Goal: Task Accomplishment & Management: Use online tool/utility

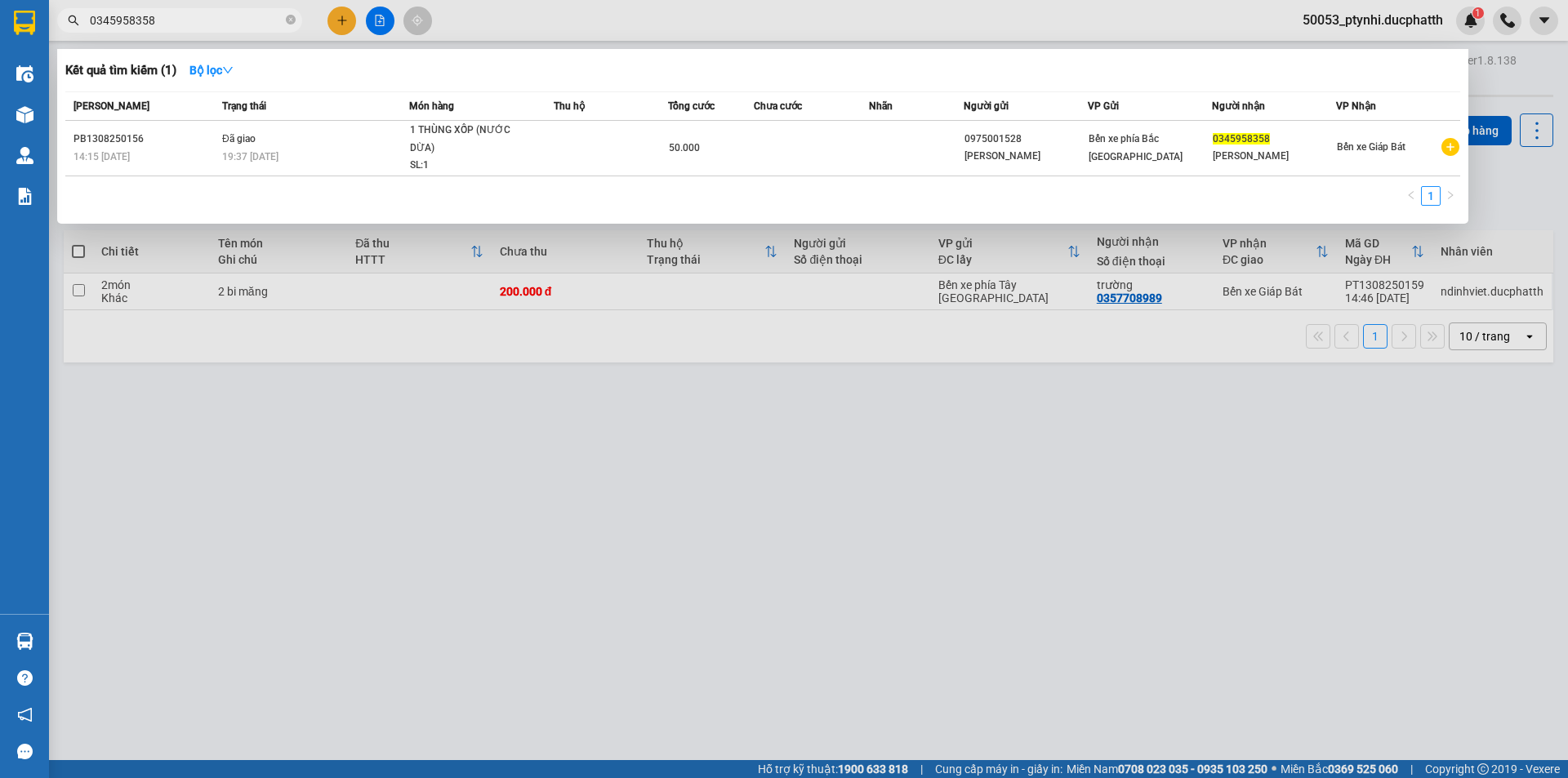
click at [1002, 78] on div "Kết quả tìm kiếm ( 1 ) Bộ lọc" at bounding box center [762, 69] width 1395 height 26
click at [1158, 474] on div at bounding box center [784, 389] width 1568 height 778
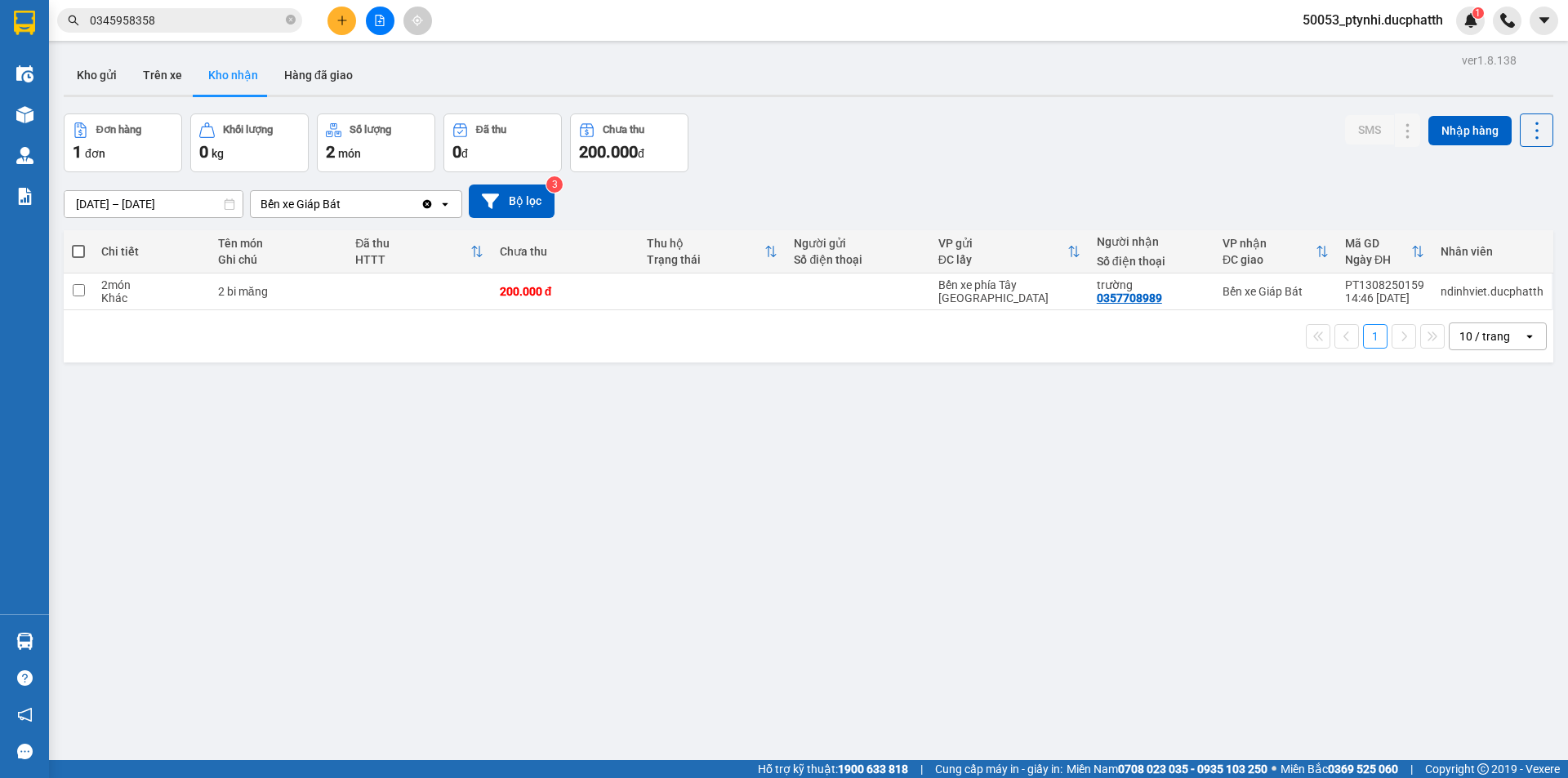
click at [375, 17] on icon "file-add" at bounding box center [380, 21] width 12 height 12
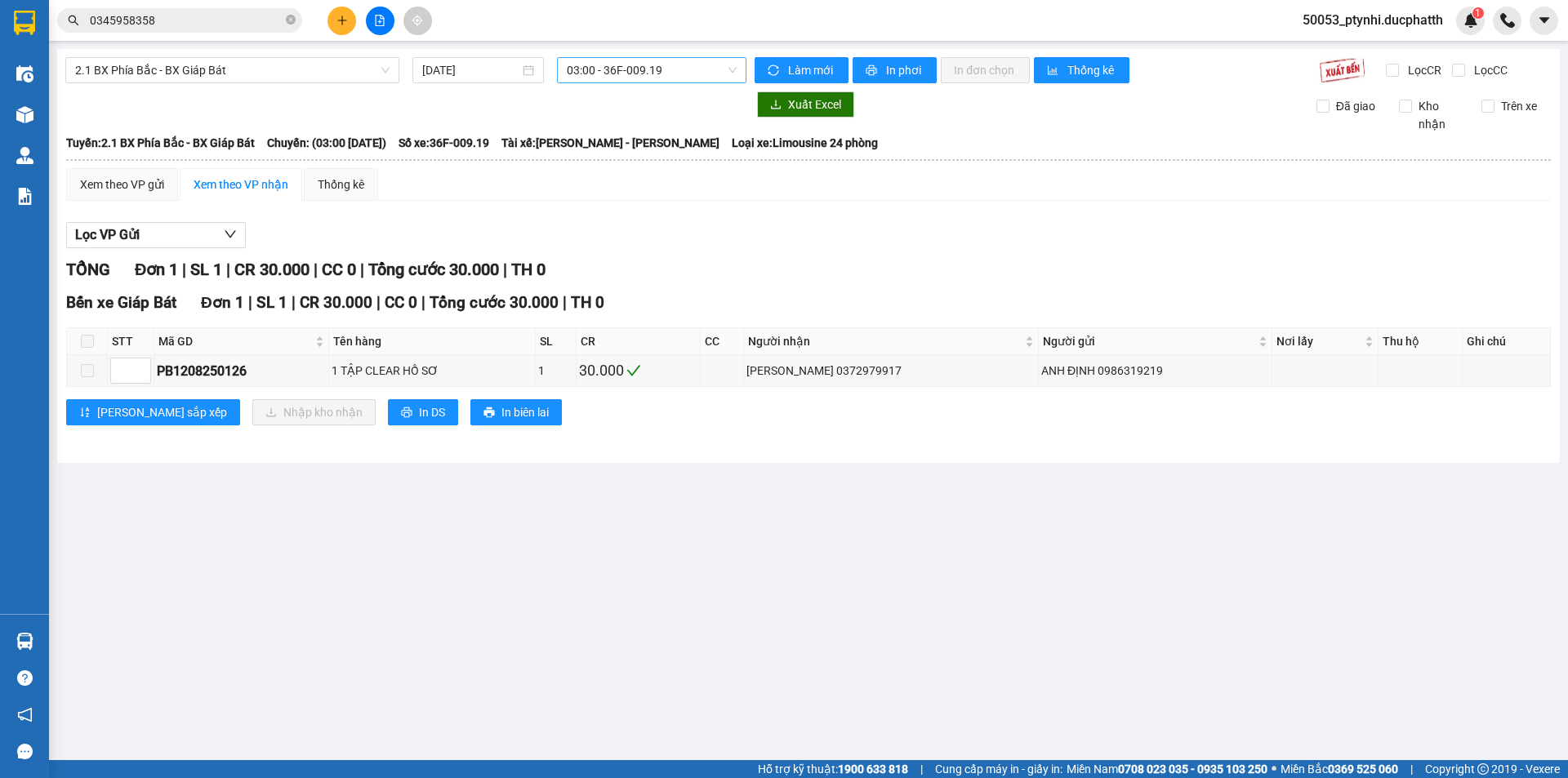
click at [631, 74] on span "03:00 - 36F-009.19" at bounding box center [651, 69] width 170 height 24
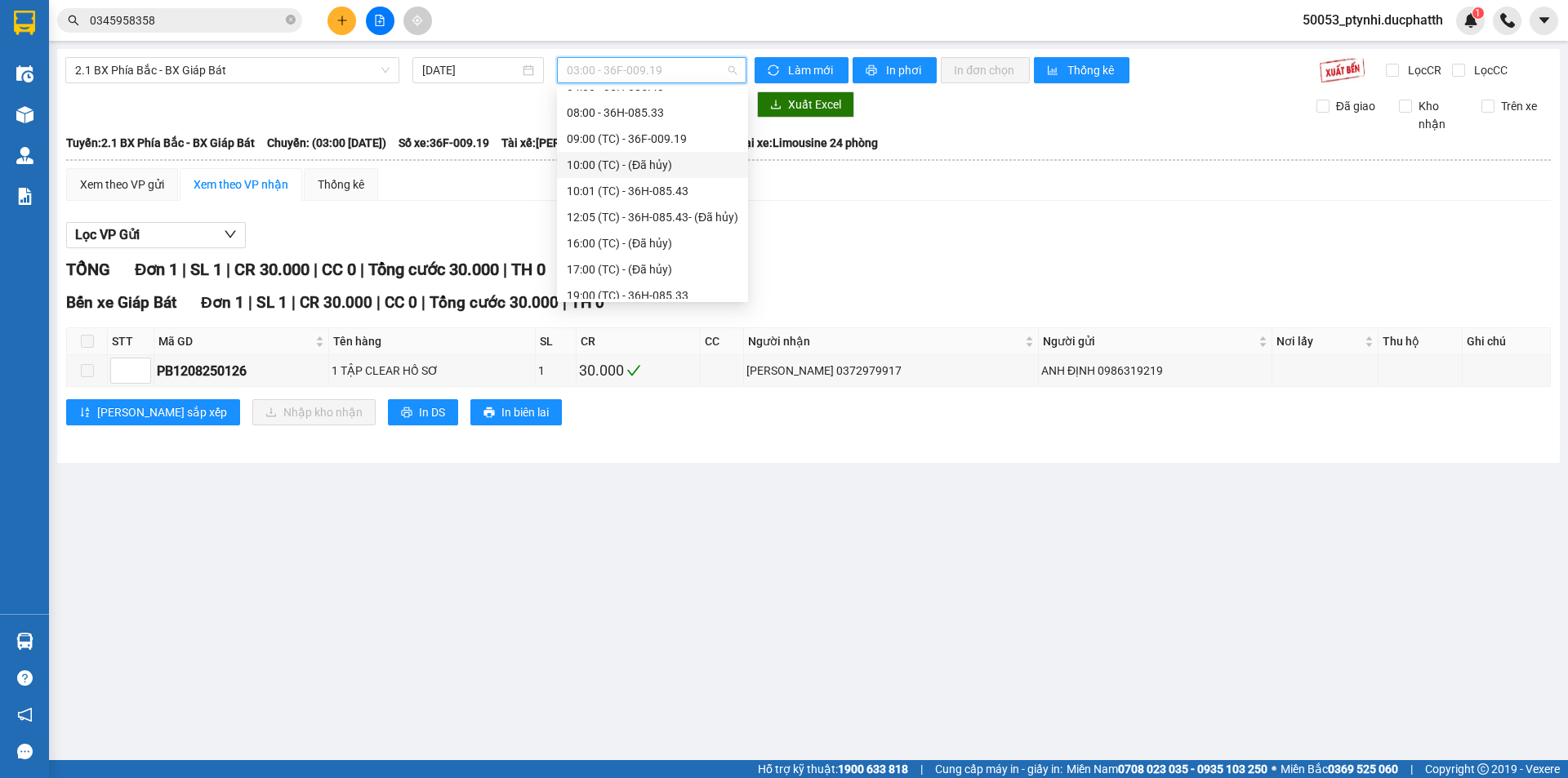
scroll to position [105, 0]
click at [669, 259] on div "19:00 (TC) - 36H-085.33" at bounding box center [652, 259] width 172 height 18
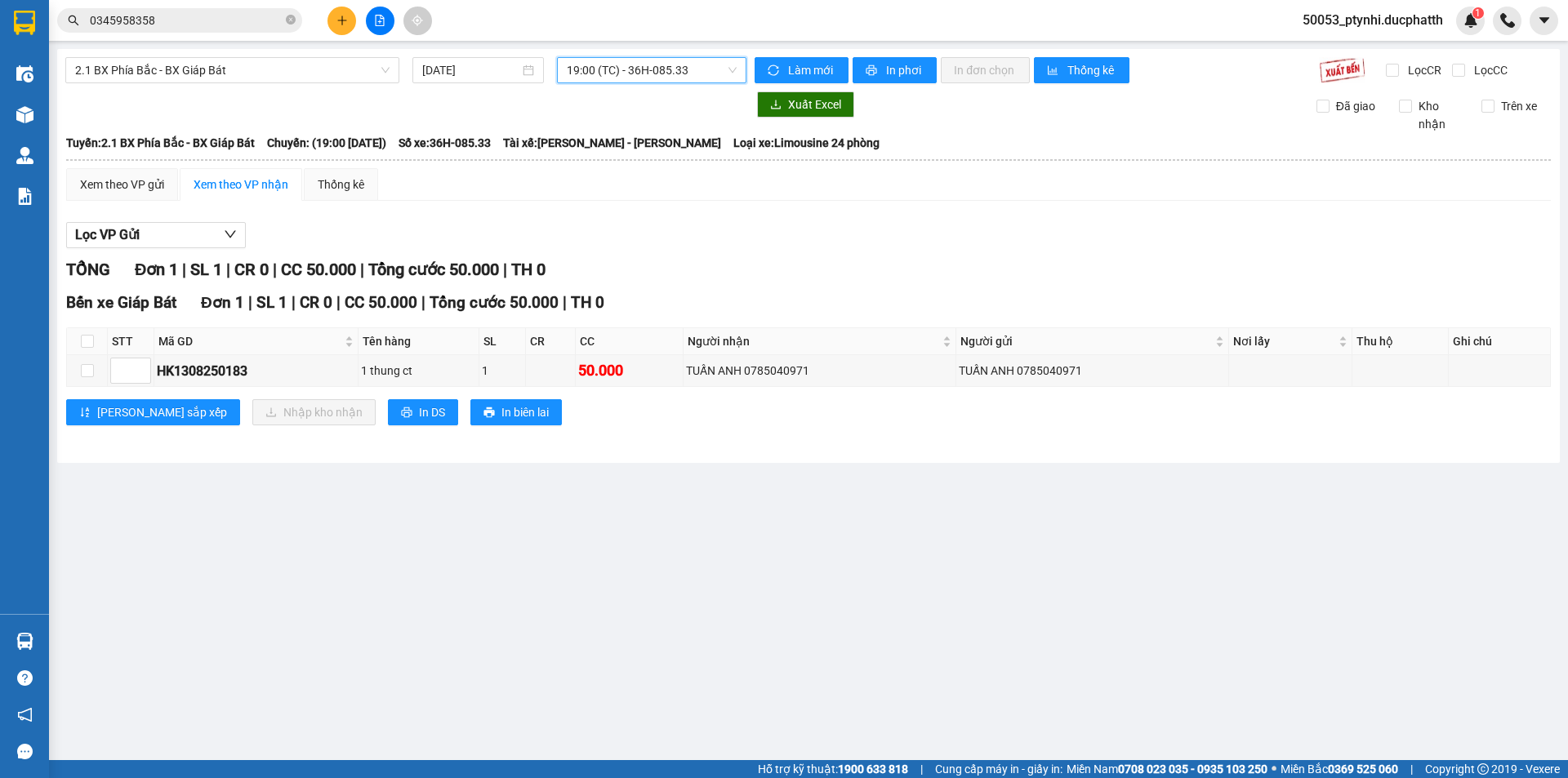
click at [637, 128] on div "Xuất Excel Đã giao Kho nhận Trên xe" at bounding box center [808, 112] width 1487 height 42
click at [259, 74] on span "2.1 BX Phía Bắc - BX Giáp Bát" at bounding box center [233, 69] width 315 height 24
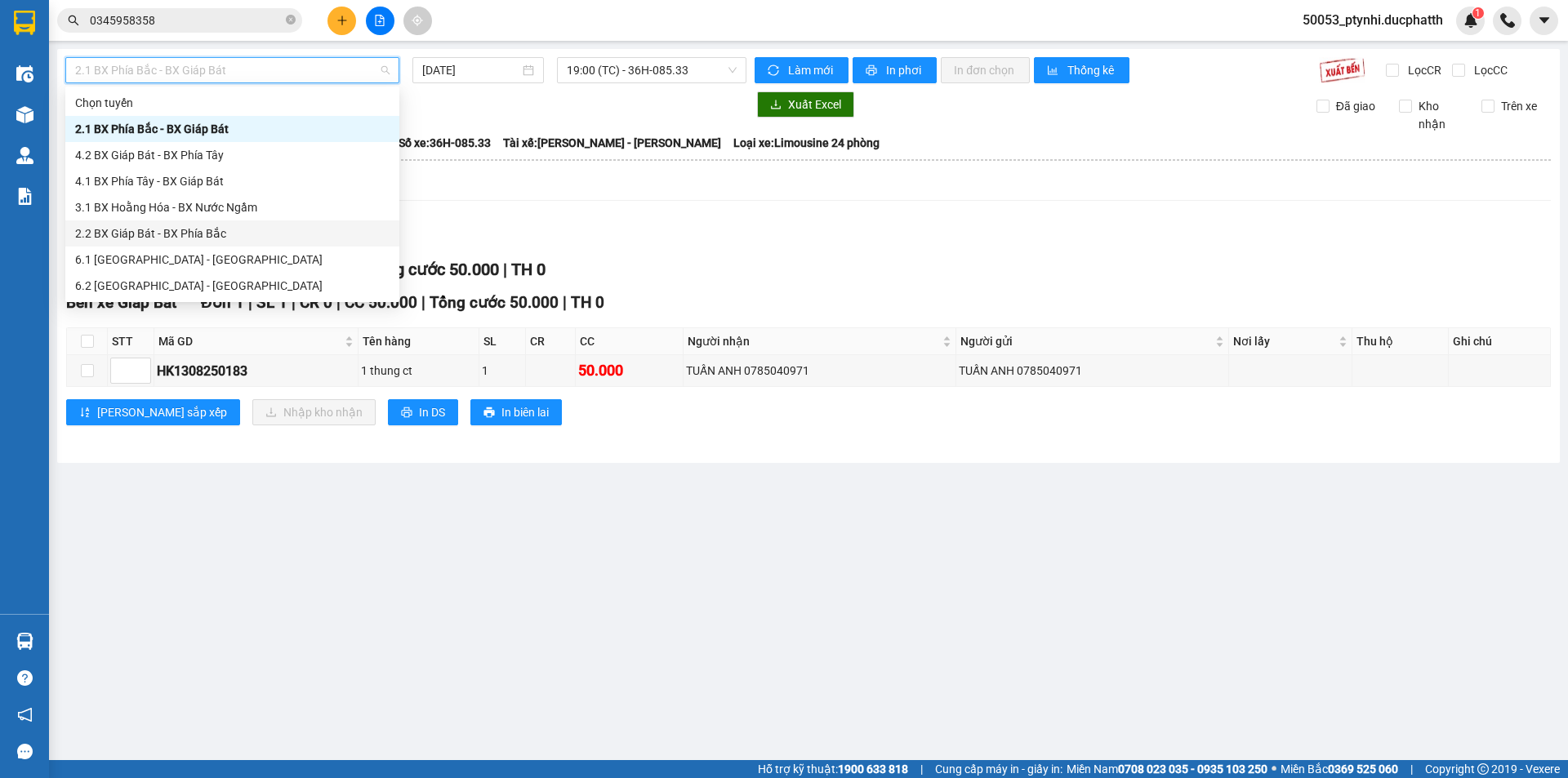
click at [187, 237] on div "2.2 BX Giáp Bát - BX Phía Bắc" at bounding box center [233, 233] width 315 height 18
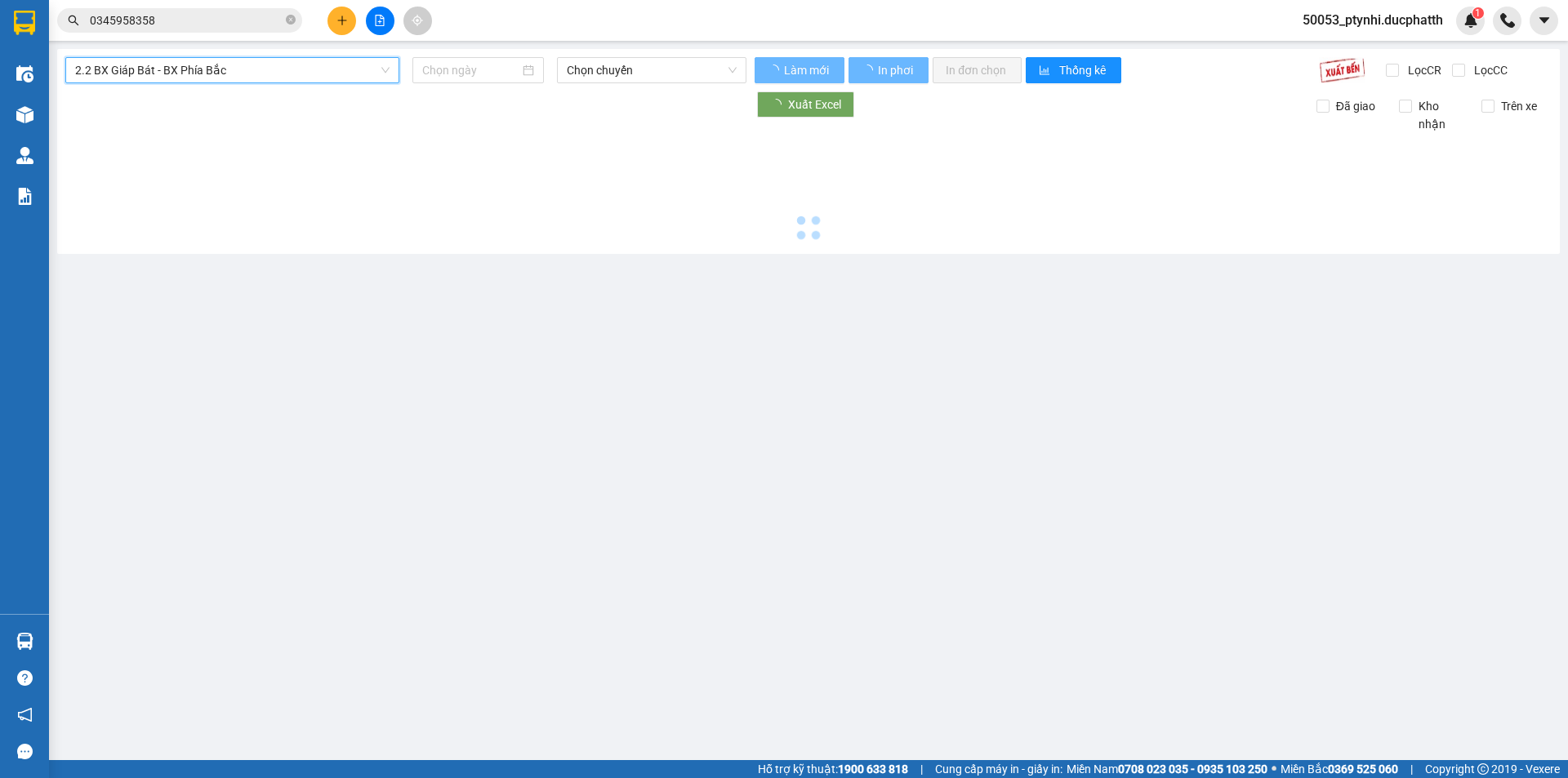
type input "[DATE]"
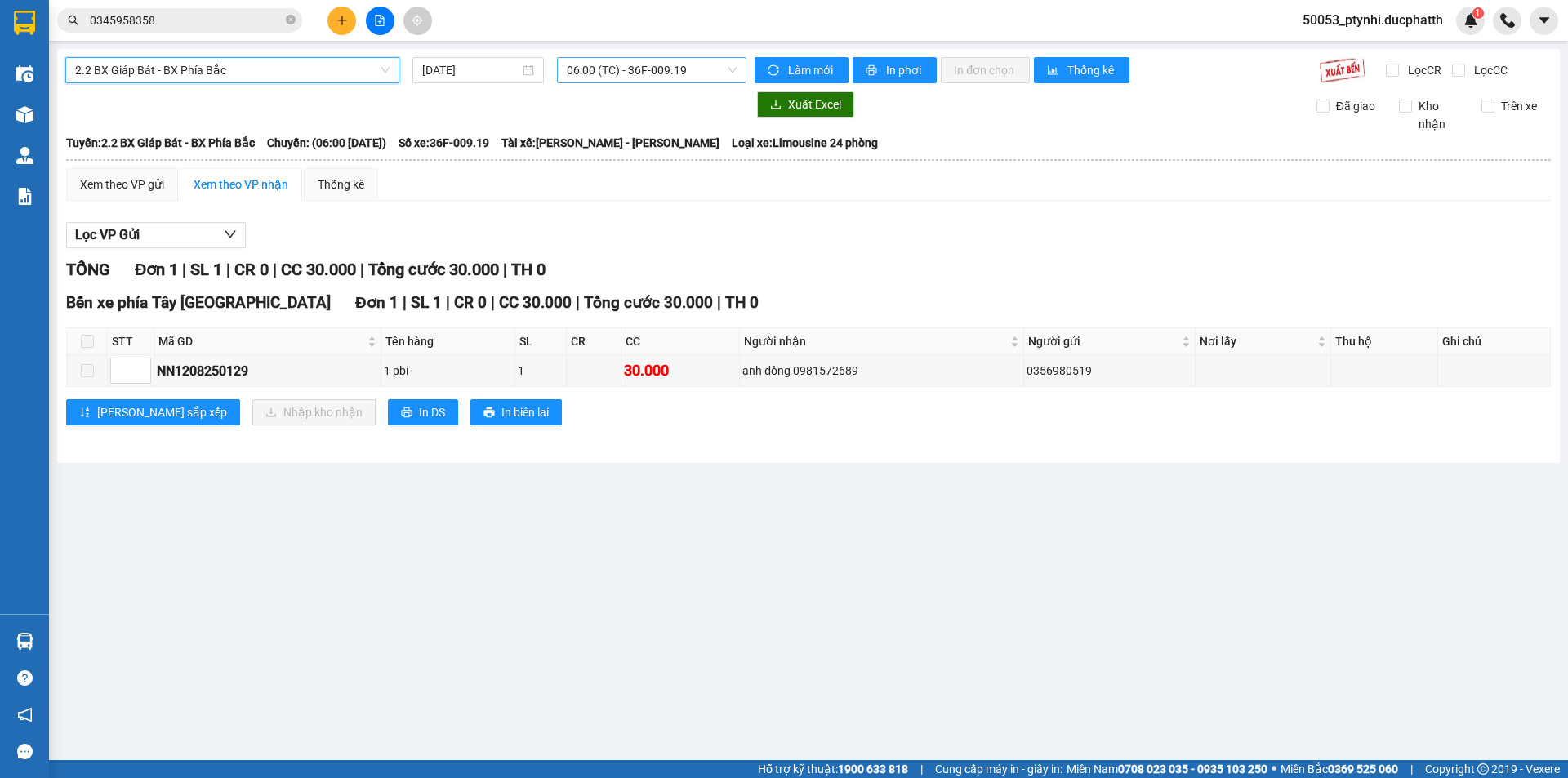
click at [698, 73] on span "06:00 (TC) - 36F-009.19" at bounding box center [651, 69] width 170 height 24
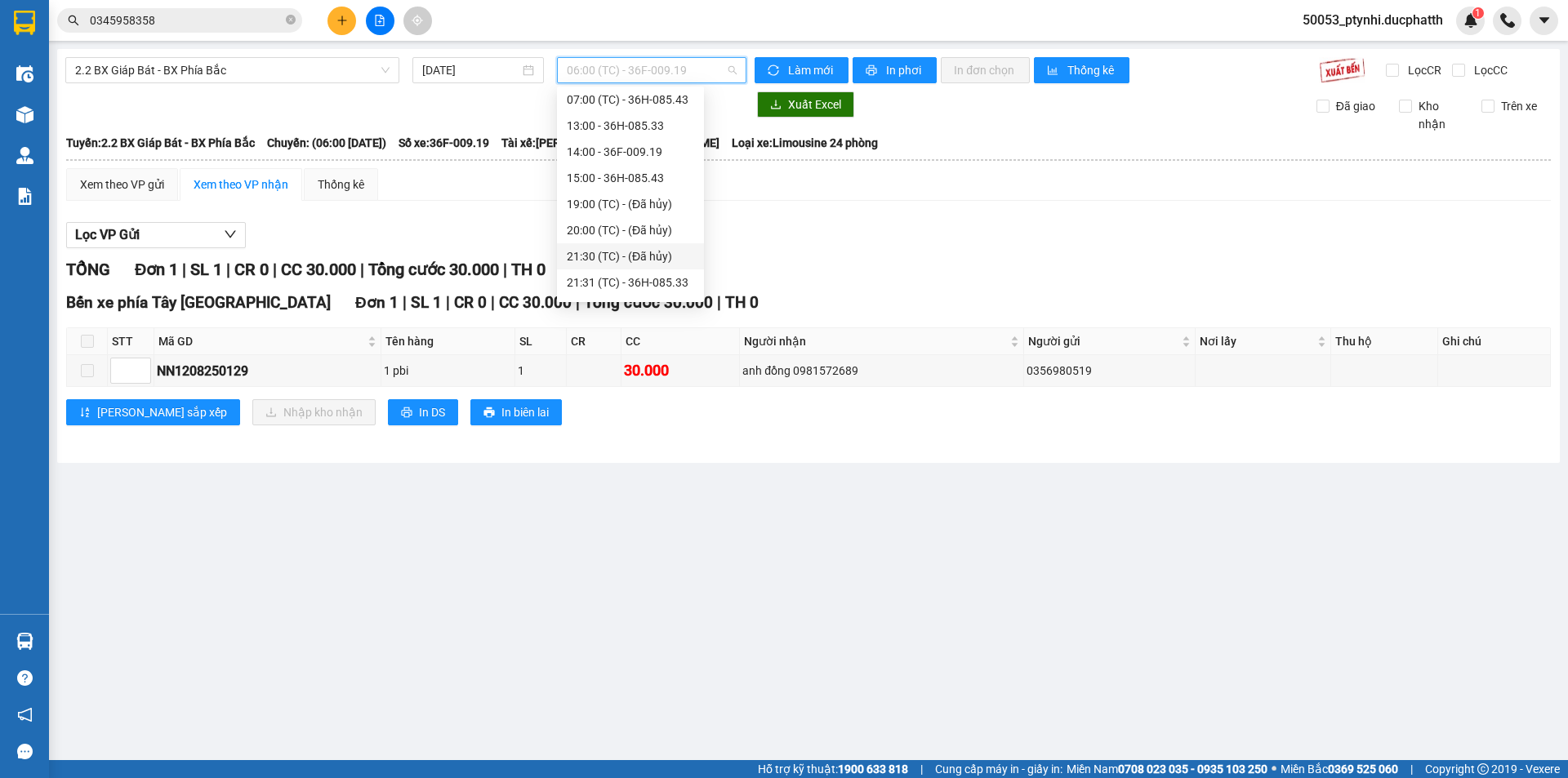
scroll to position [79, 0]
click at [612, 226] on div "21:30 (TC) - (Đã hủy)" at bounding box center [630, 233] width 127 height 18
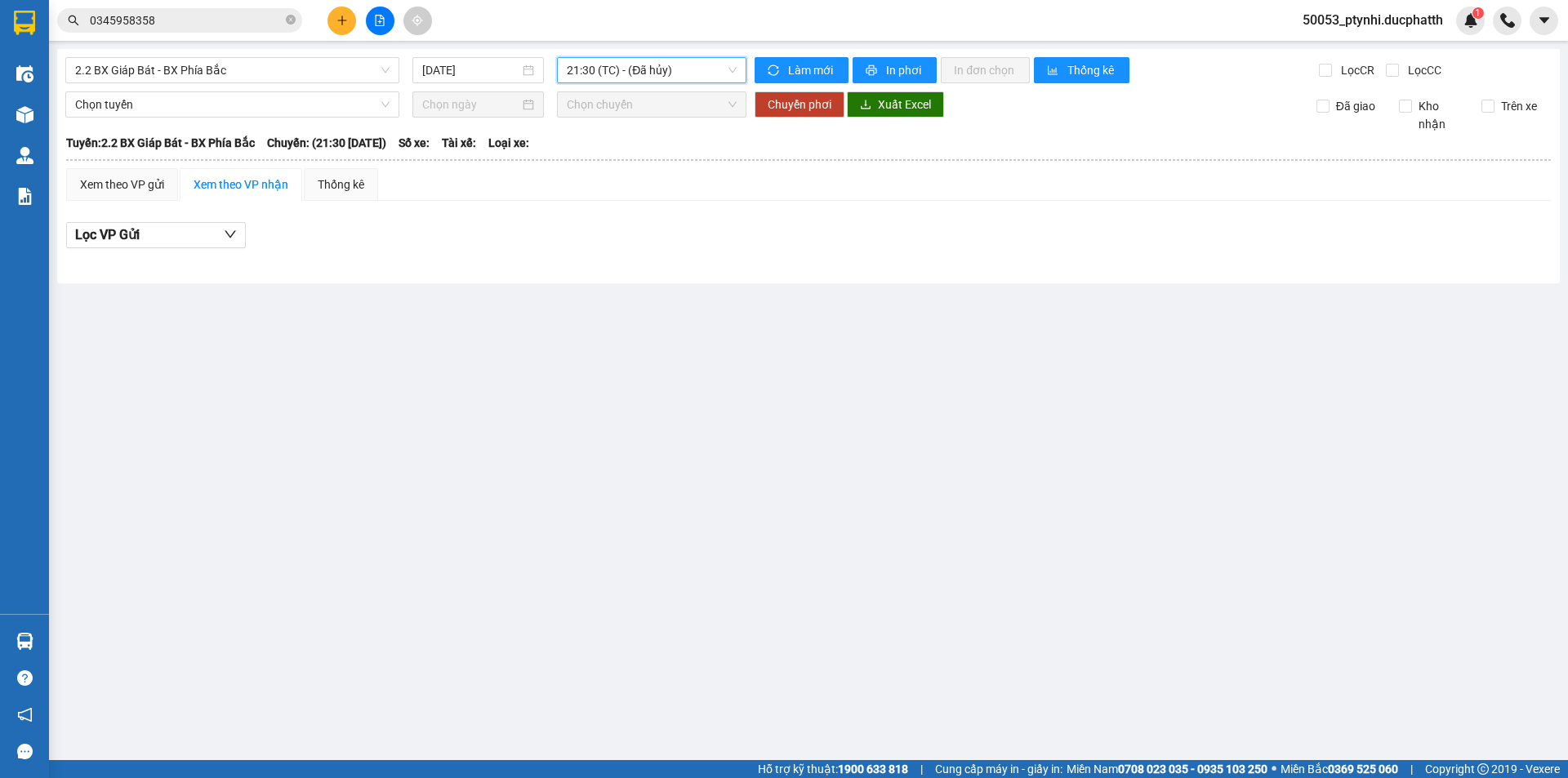
click at [638, 77] on span "21:30 (TC) - (Đã hủy)" at bounding box center [651, 69] width 170 height 24
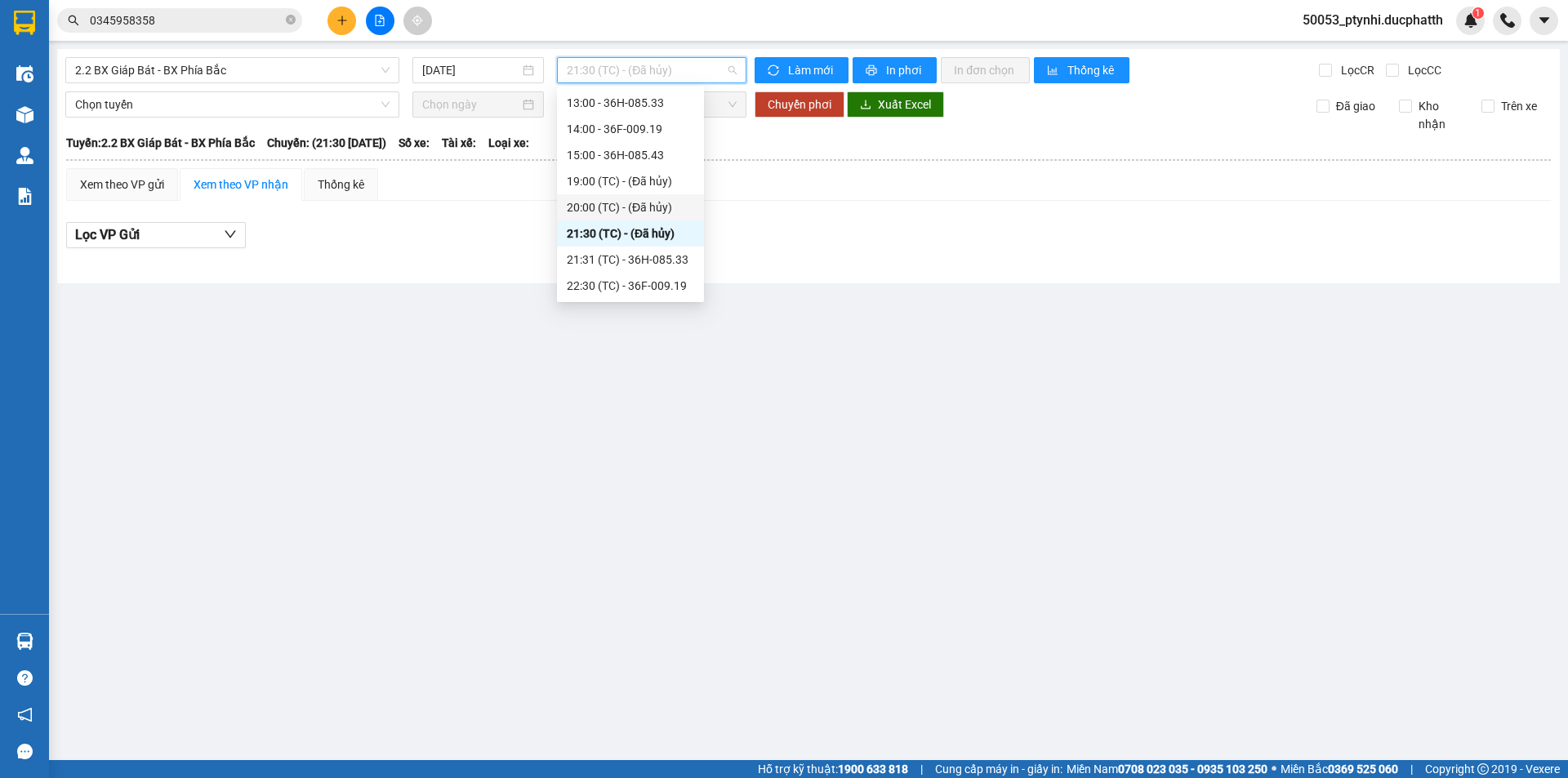
click at [625, 210] on div "20:00 (TC) - (Đã hủy)" at bounding box center [630, 207] width 127 height 18
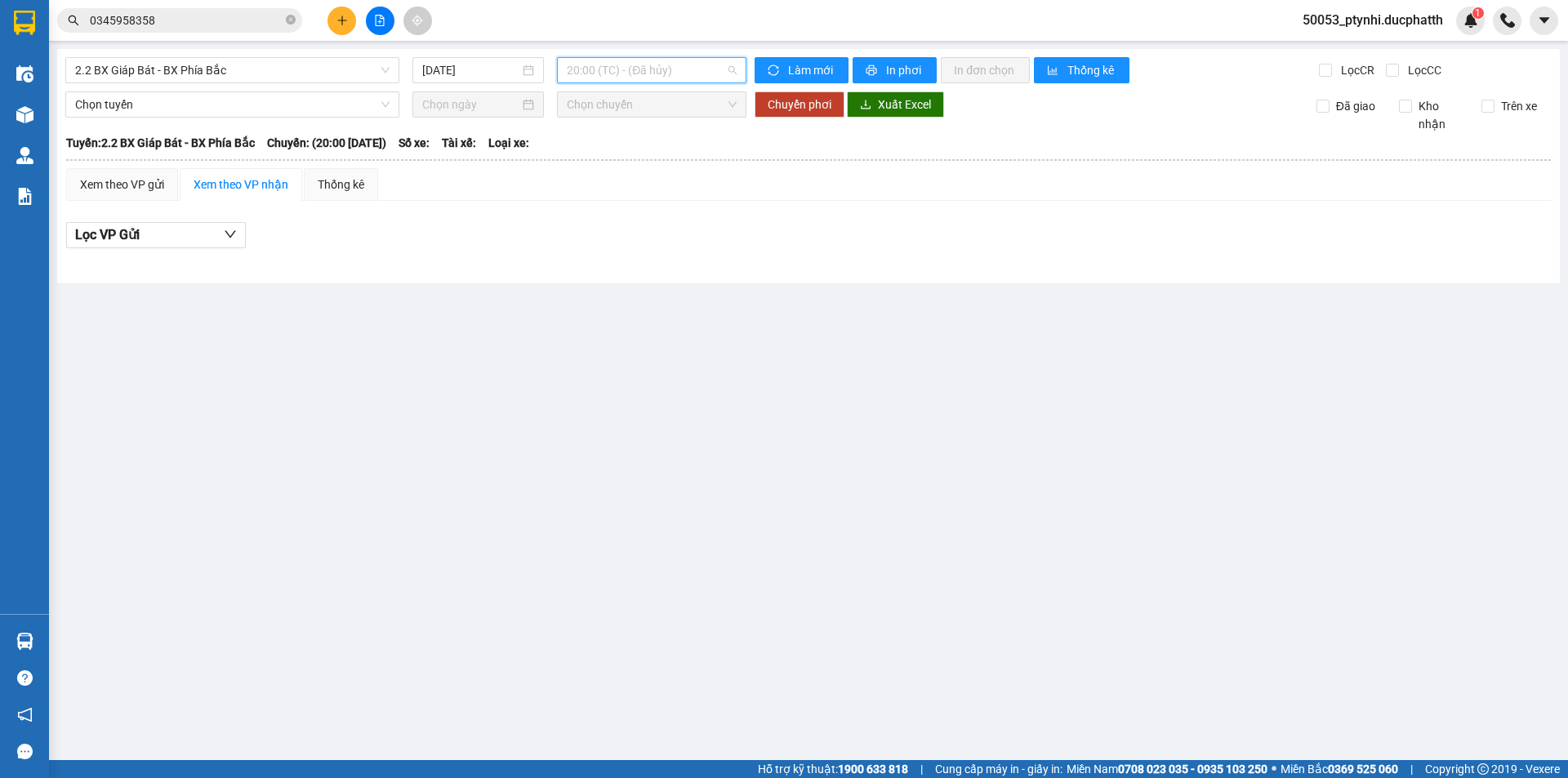
click at [625, 74] on span "20:00 (TC) - (Đã hủy)" at bounding box center [651, 69] width 170 height 24
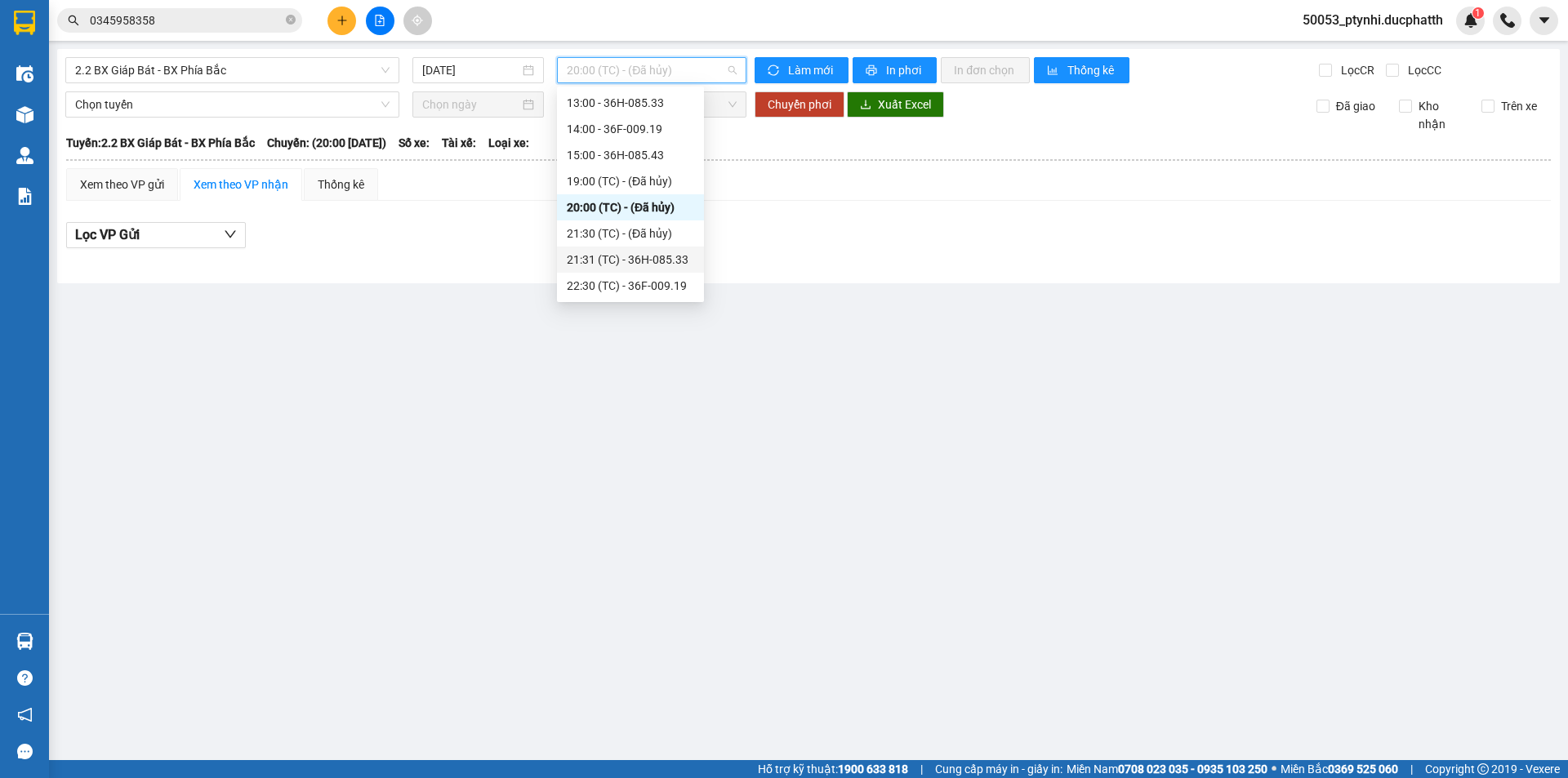
click at [637, 252] on div "21:31 (TC) - 36H-085.33" at bounding box center [630, 259] width 127 height 18
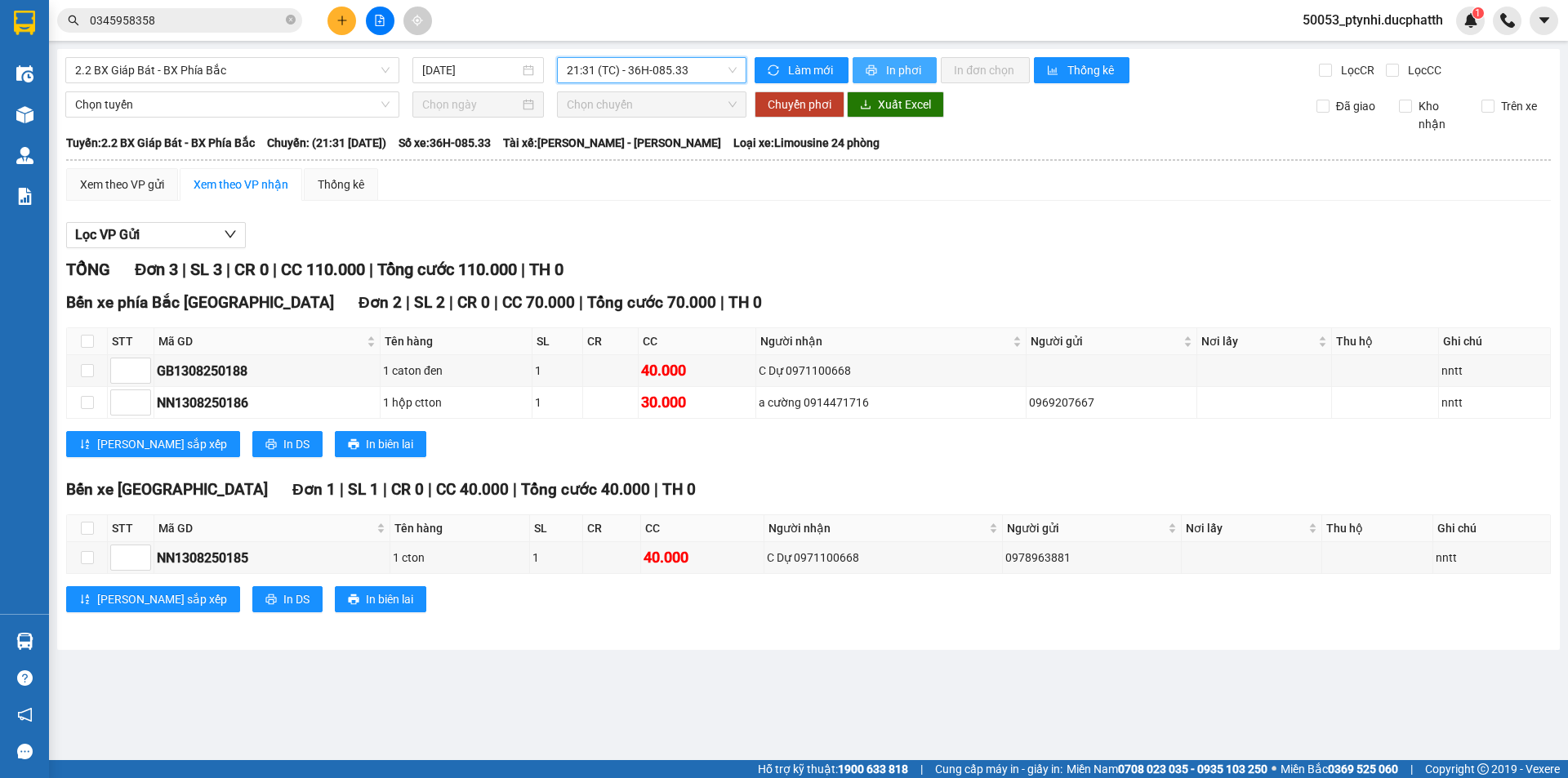
click at [905, 71] on span "In phơi" at bounding box center [904, 69] width 38 height 18
drag, startPoint x: 645, startPoint y: 562, endPoint x: 717, endPoint y: 562, distance: 72.0
click at [715, 562] on td "40.000" at bounding box center [702, 558] width 123 height 32
click at [649, 645] on div "2.2 BX Giáp Bát - BX Phía Bắc 13/08/2025 21:31 (TC) - 36H-085.33 Làm mới In phơ…" at bounding box center [808, 350] width 1503 height 601
click at [90, 563] on input "checkbox" at bounding box center [88, 558] width 13 height 13
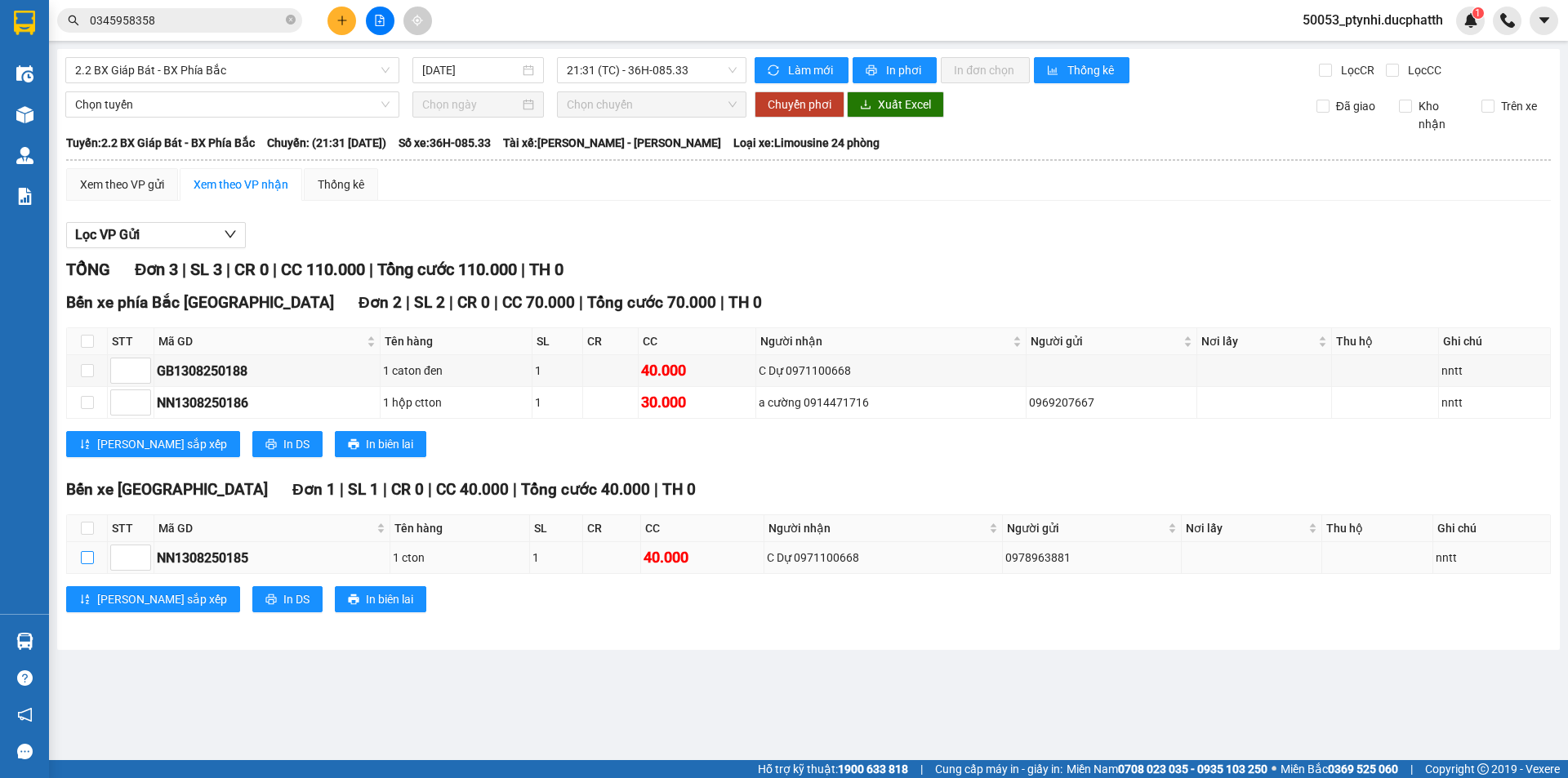
checkbox input "true"
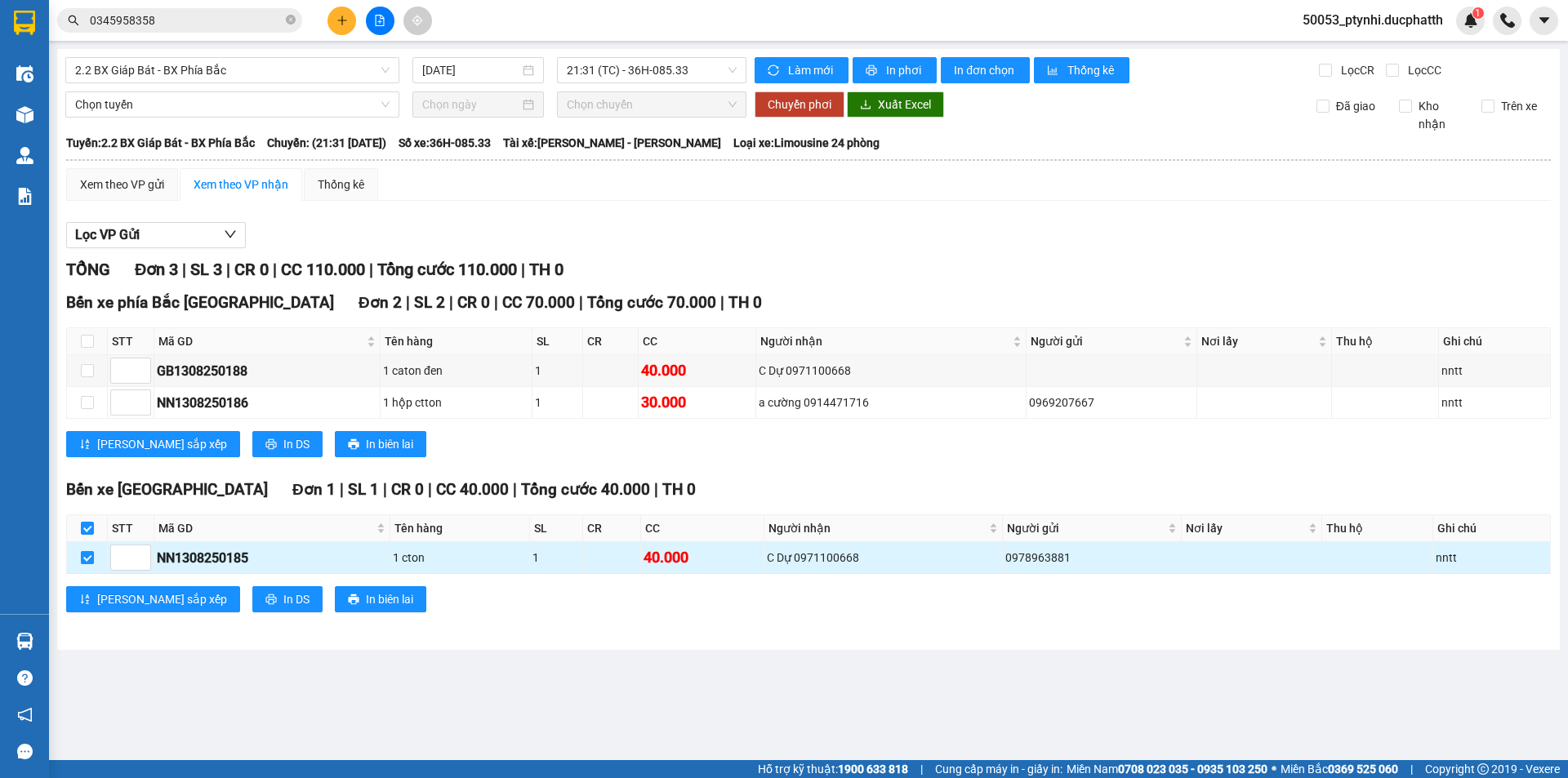
click at [84, 553] on input "checkbox" at bounding box center [88, 558] width 13 height 13
checkbox input "false"
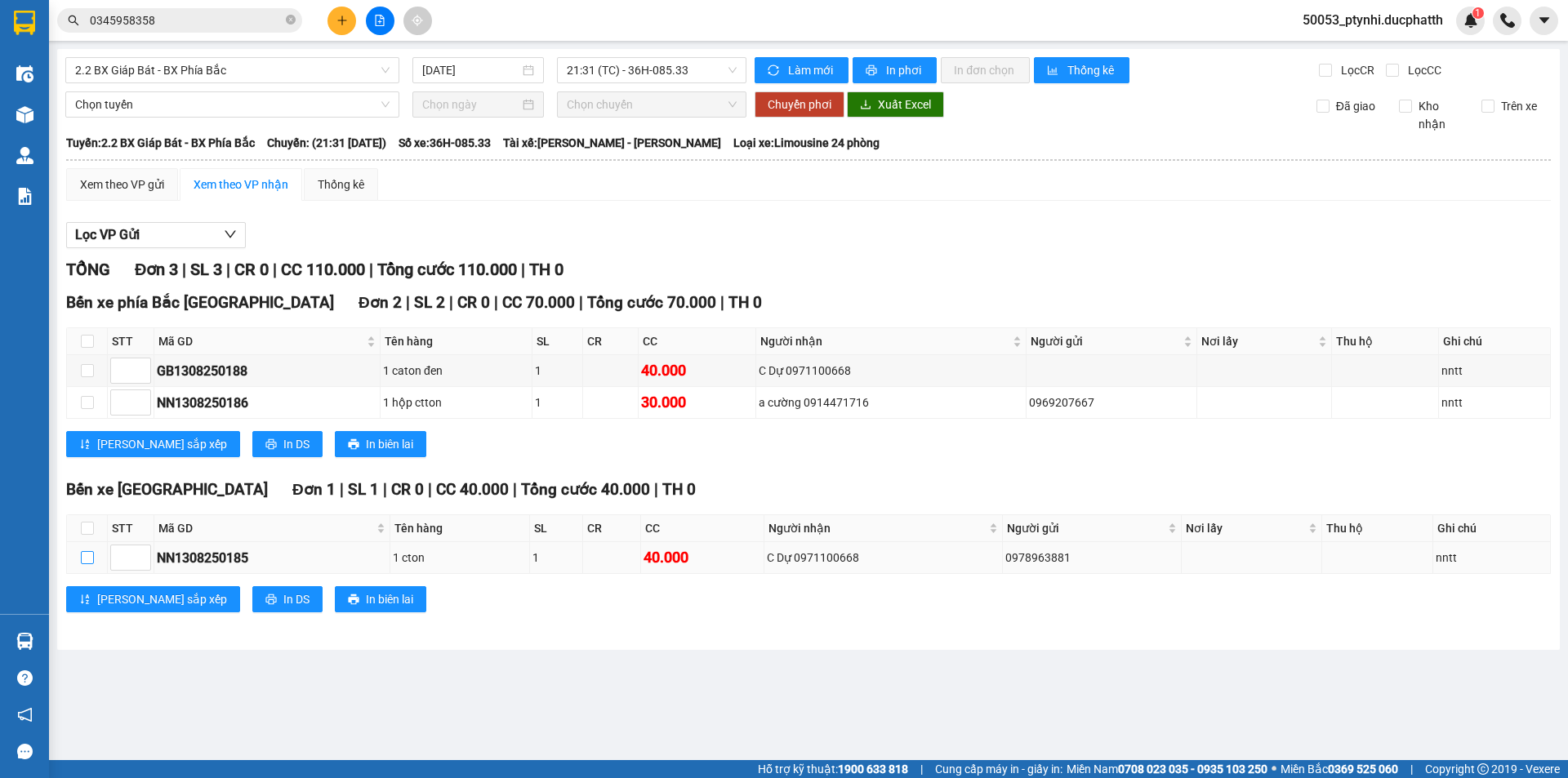
click at [93, 550] on label at bounding box center [88, 557] width 13 height 18
click at [93, 551] on input "checkbox" at bounding box center [88, 558] width 13 height 13
checkbox input "true"
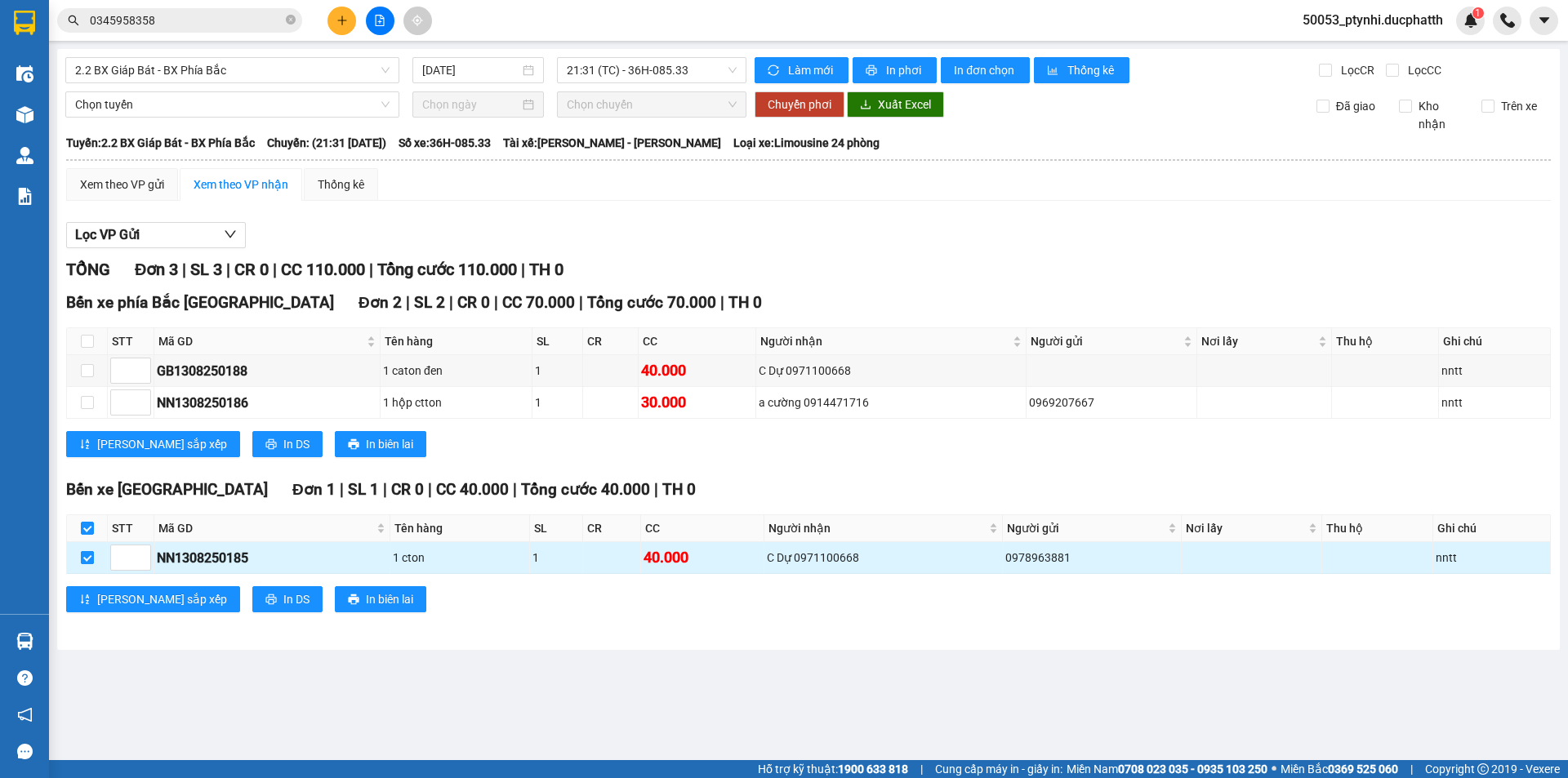
click at [93, 550] on label at bounding box center [88, 557] width 13 height 18
click at [93, 551] on input "checkbox" at bounding box center [88, 558] width 13 height 13
checkbox input "false"
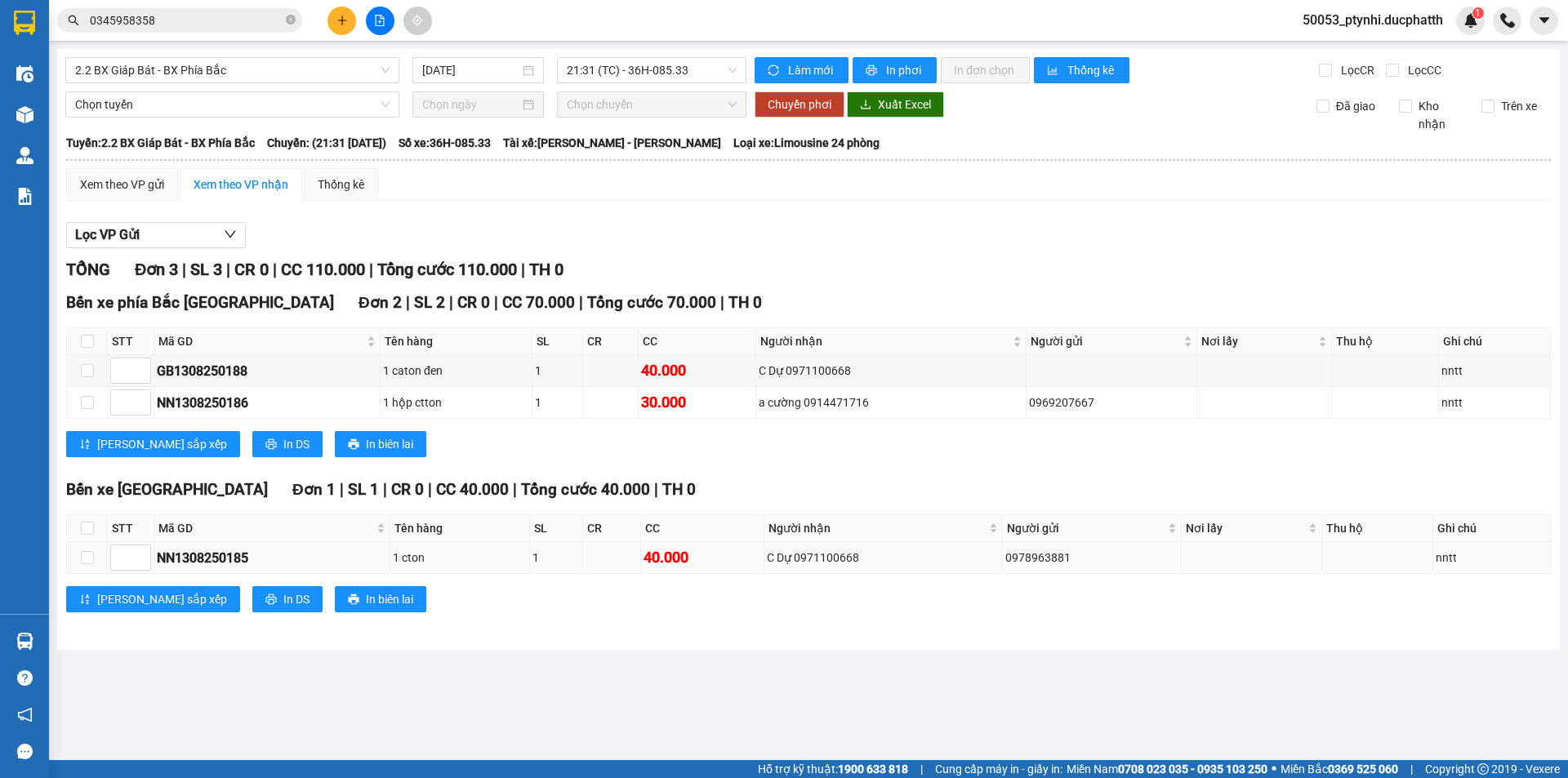
click at [477, 560] on div "1 cton" at bounding box center [459, 557] width 133 height 18
click at [421, 559] on div "1 cton" at bounding box center [459, 557] width 133 height 18
drag, startPoint x: 405, startPoint y: 554, endPoint x: 428, endPoint y: 555, distance: 23.0
click at [428, 555] on div "1 cton" at bounding box center [459, 557] width 133 height 18
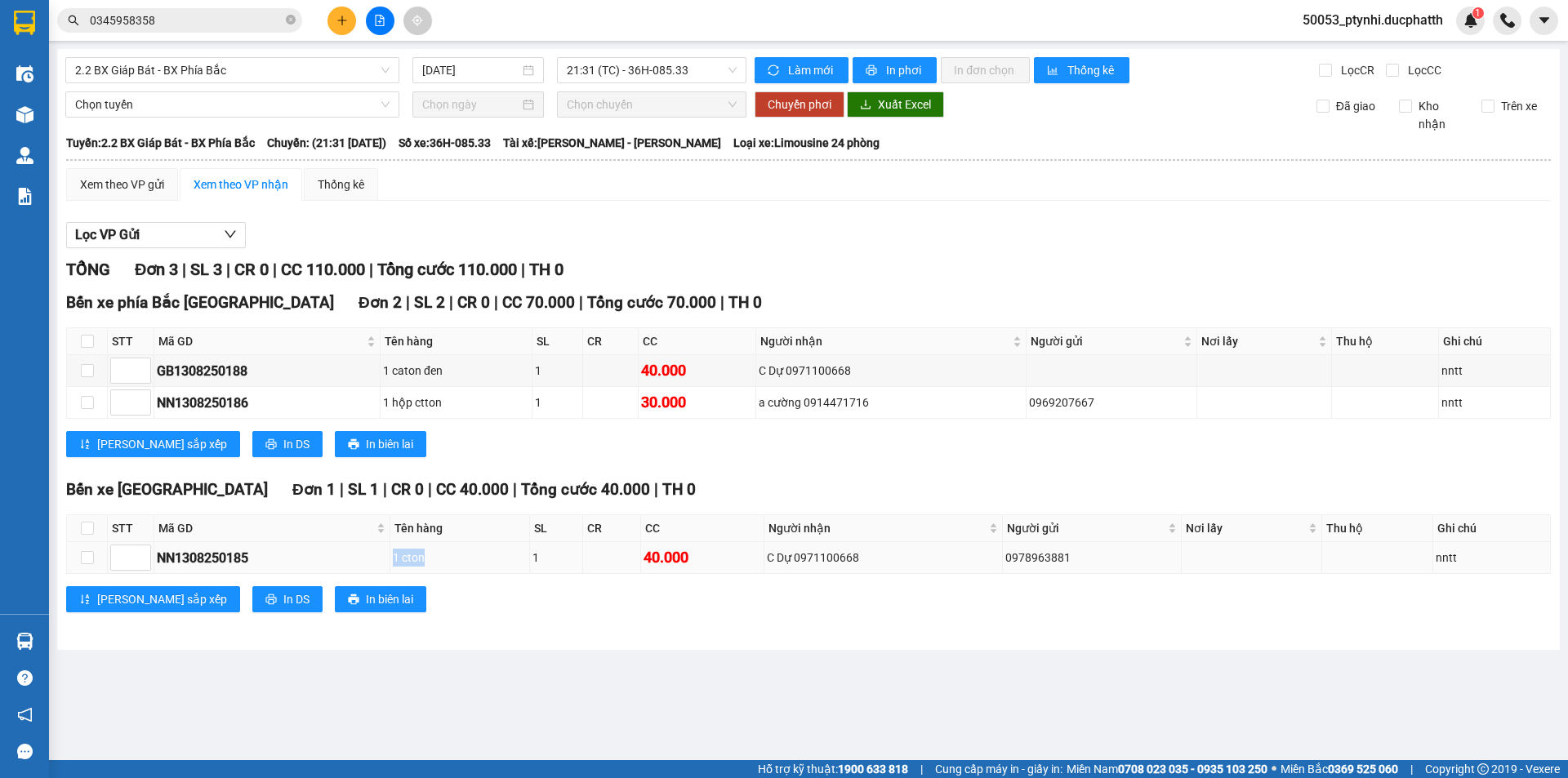
drag, startPoint x: 439, startPoint y: 559, endPoint x: 393, endPoint y: 556, distance: 46.1
click at [393, 556] on tr "NN1308250185 1 cton 1 40.000 C Dự 0971100668 0978963881 nntt" at bounding box center [809, 558] width 1484 height 32
click at [413, 556] on div "1 cton" at bounding box center [459, 557] width 133 height 18
drag, startPoint x: 403, startPoint y: 557, endPoint x: 450, endPoint y: 566, distance: 47.9
click at [450, 566] on div "1 cton" at bounding box center [459, 557] width 133 height 18
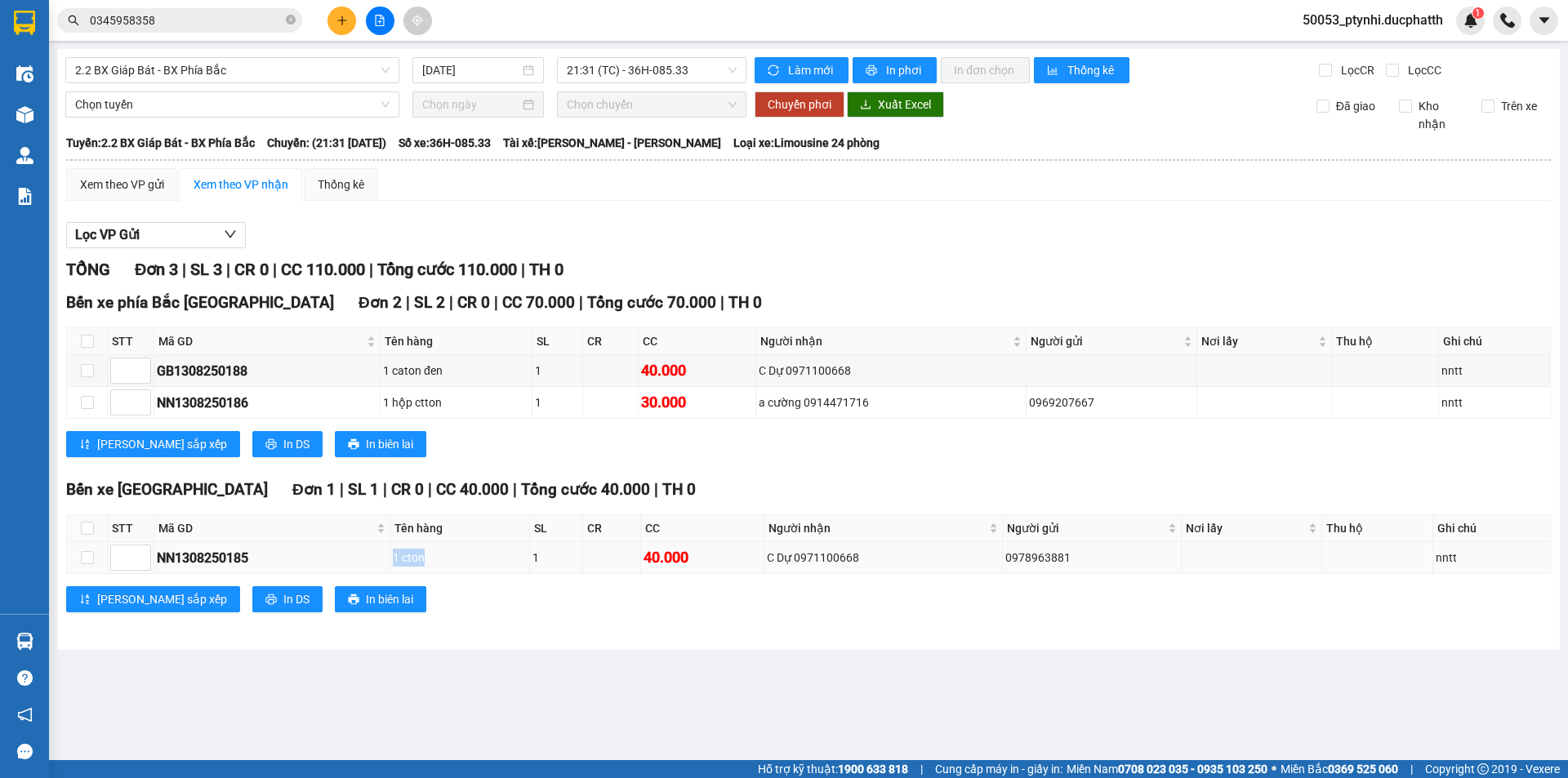
click at [436, 565] on div "1 cton" at bounding box center [459, 557] width 133 height 18
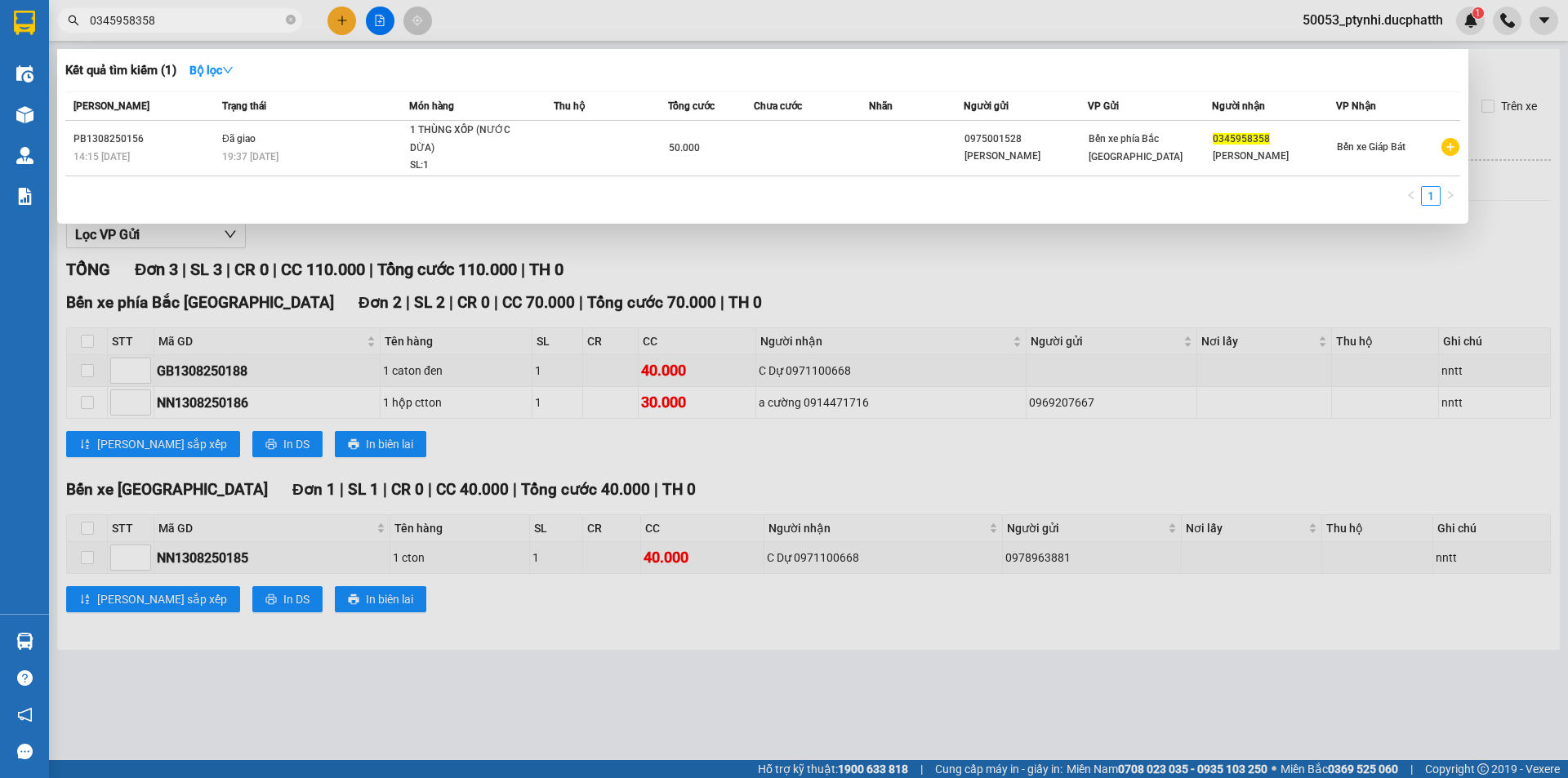
click at [198, 18] on input "0345958358" at bounding box center [186, 20] width 192 height 18
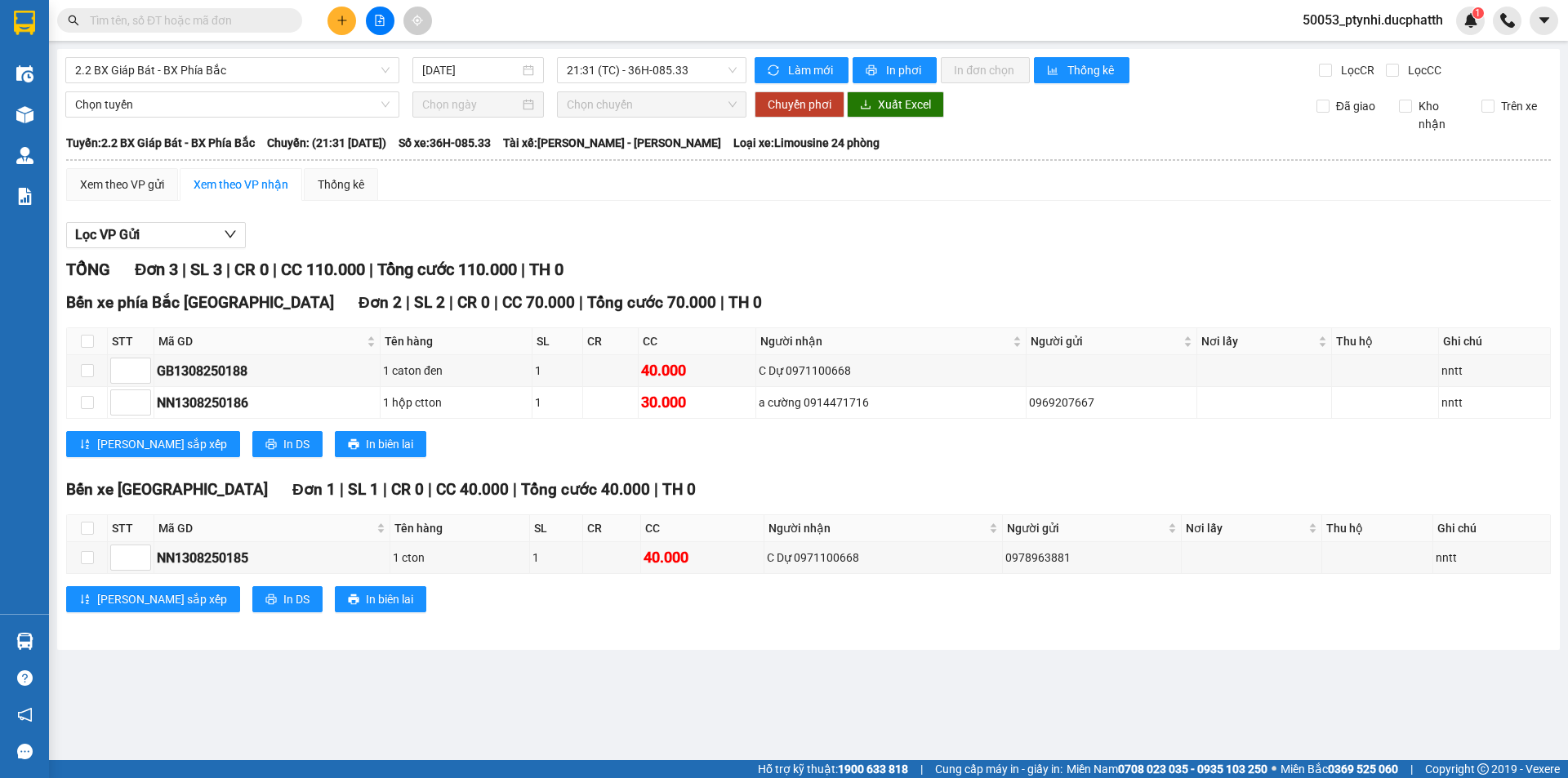
click at [735, 238] on div "Lọc VP Gửi" at bounding box center [808, 236] width 1485 height 27
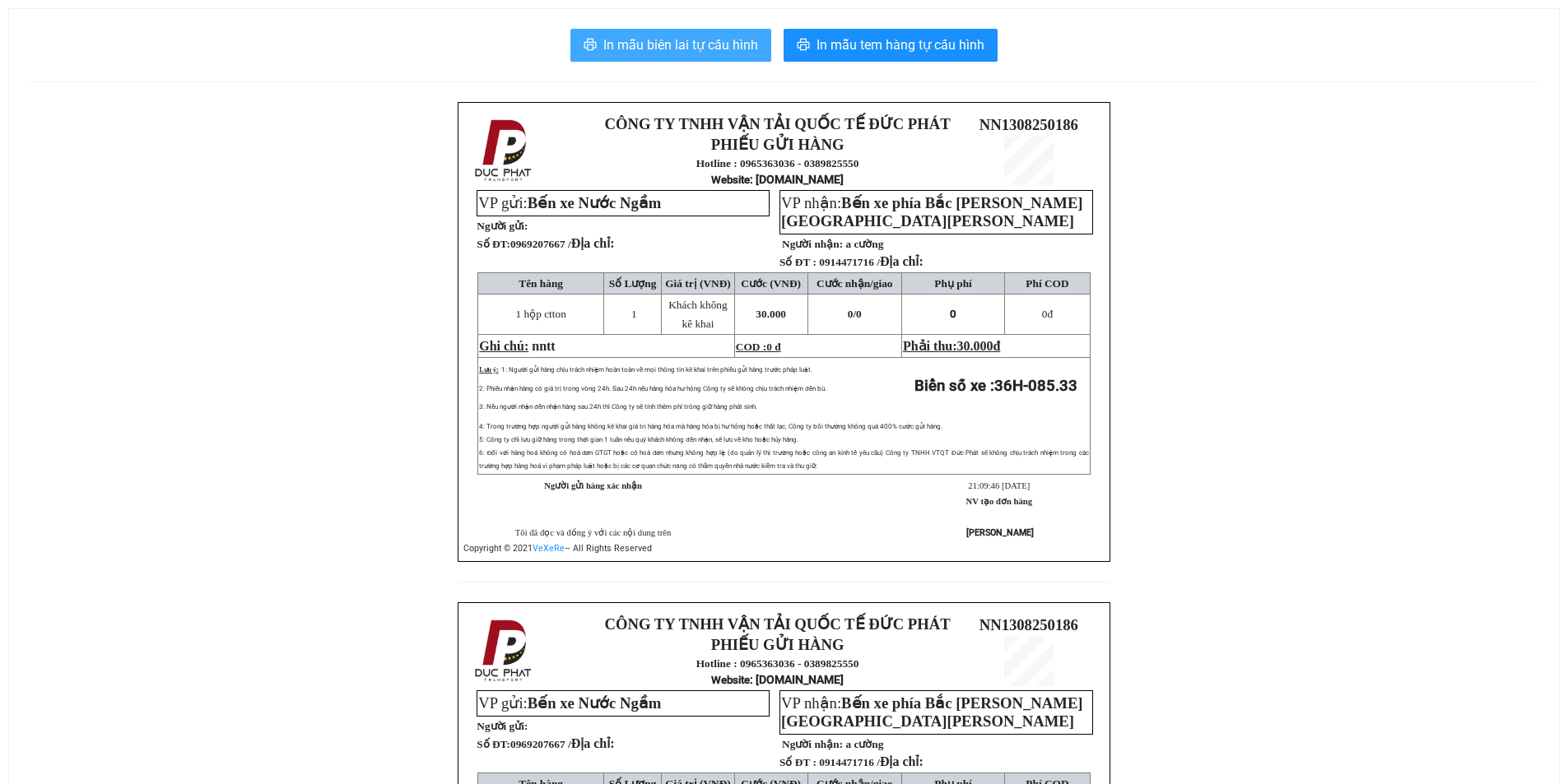
click at [673, 37] on span "In mẫu biên lai tự cấu hình" at bounding box center [681, 45] width 155 height 20
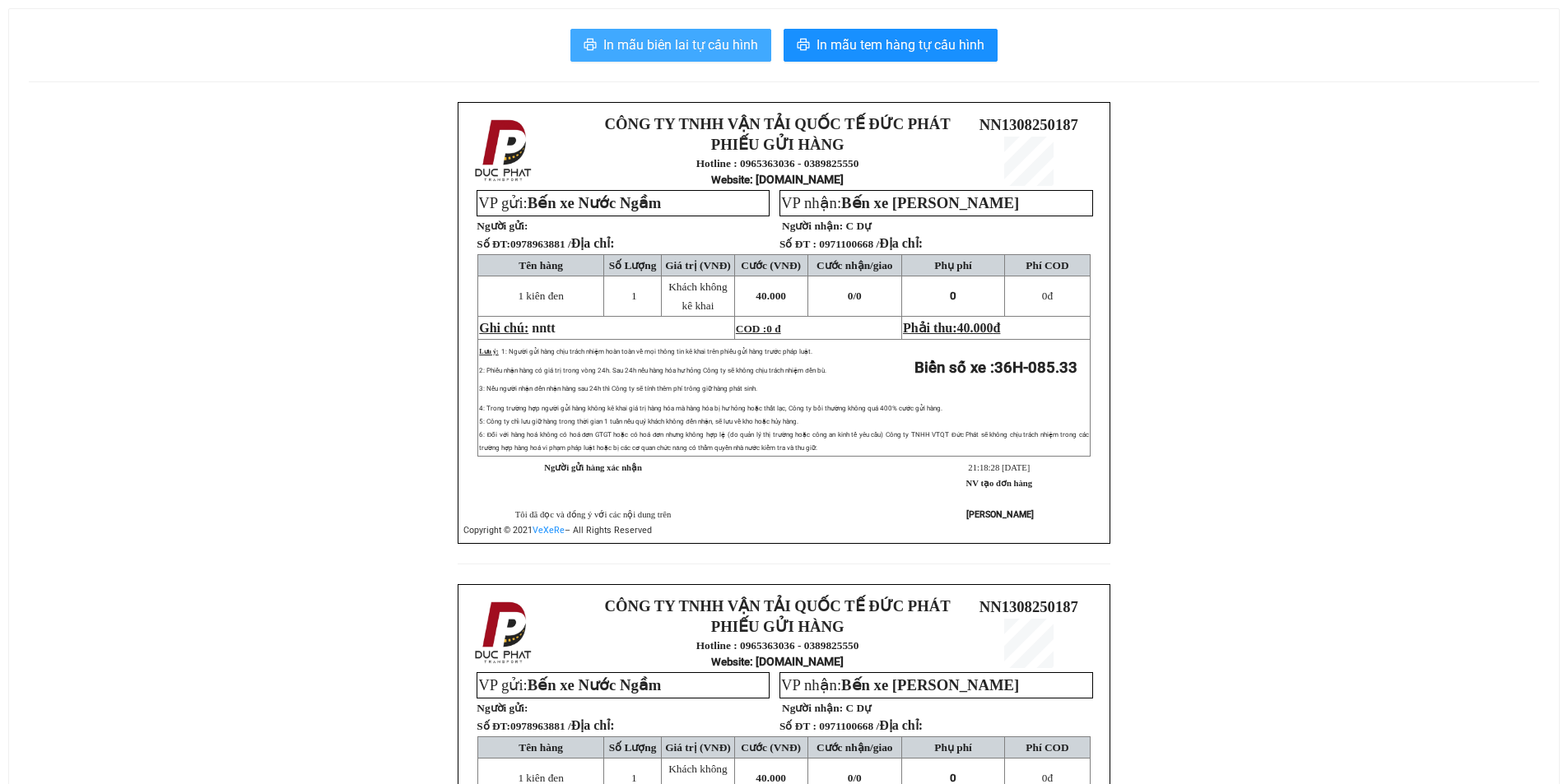
click at [725, 53] on span "In mẫu biên lai tự cấu hình" at bounding box center [681, 45] width 155 height 20
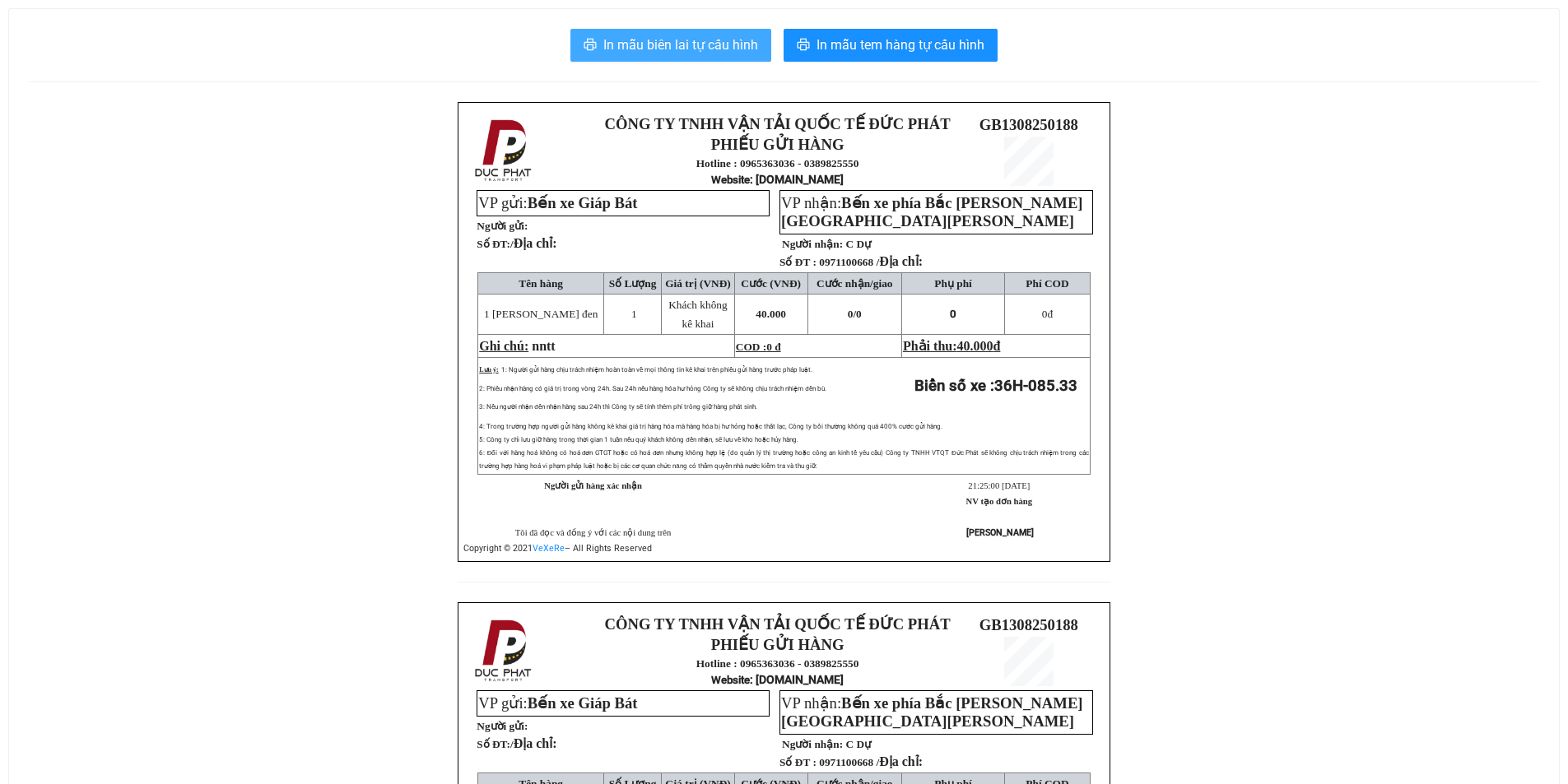
click at [683, 35] on span "In mẫu biên lai tự cấu hình" at bounding box center [681, 45] width 155 height 20
click at [693, 43] on span "In mẫu biên lai tự cấu hình" at bounding box center [681, 45] width 155 height 20
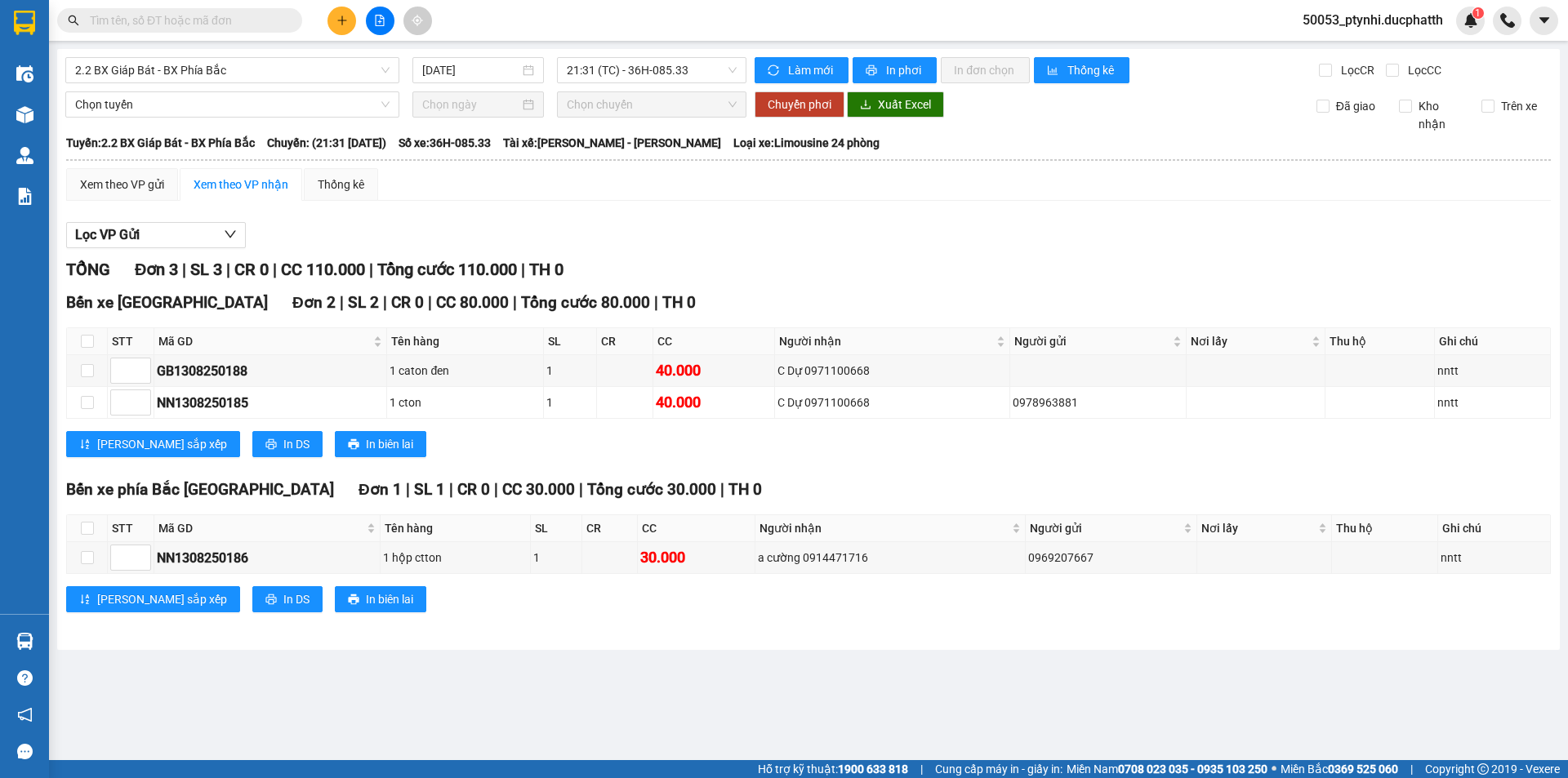
click at [306, 238] on div "Lọc VP Gửi" at bounding box center [808, 236] width 1485 height 27
click at [89, 405] on input "checkbox" at bounding box center [88, 402] width 13 height 13
checkbox input "true"
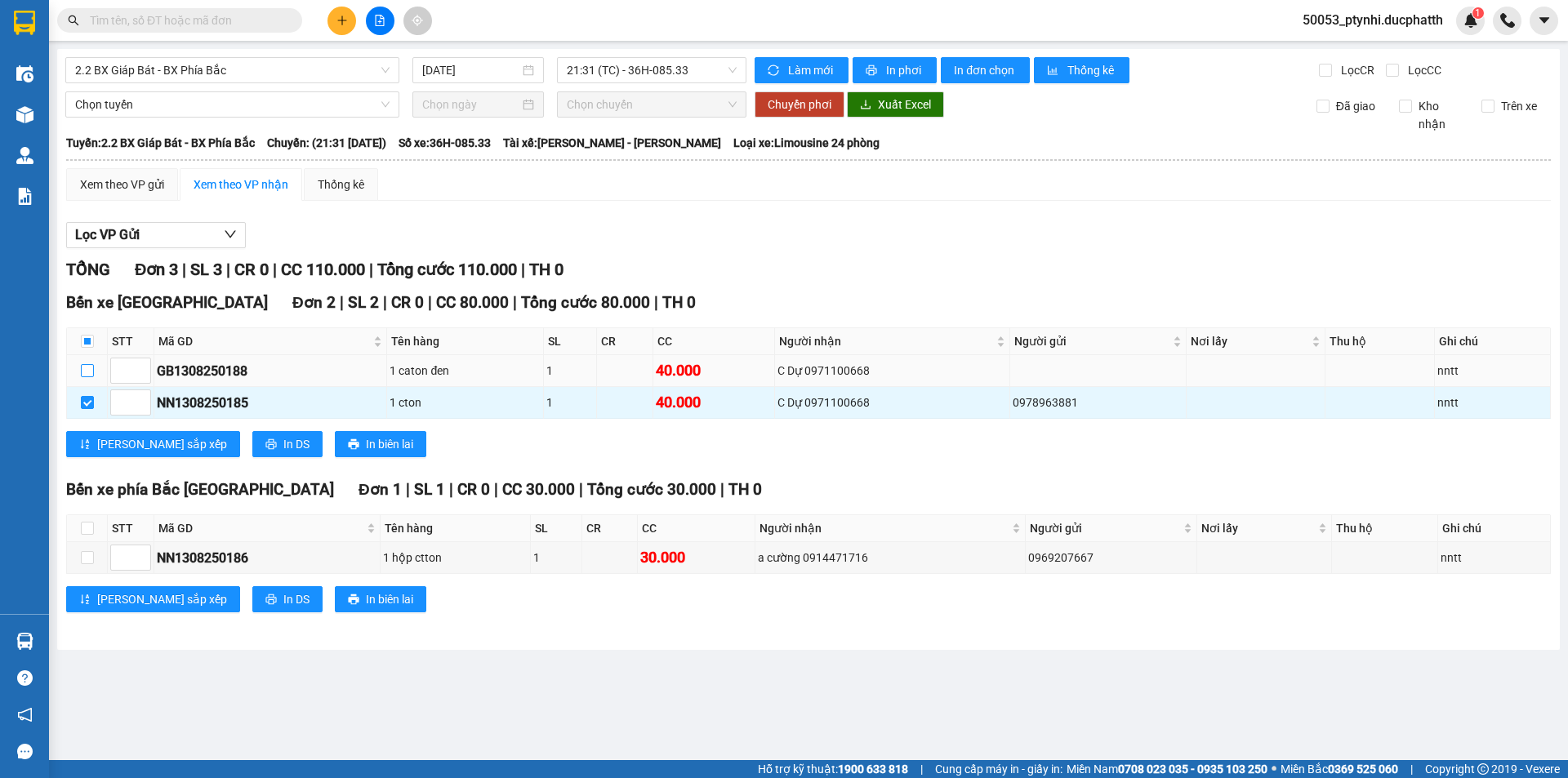
click at [91, 376] on input "checkbox" at bounding box center [88, 371] width 13 height 13
checkbox input "true"
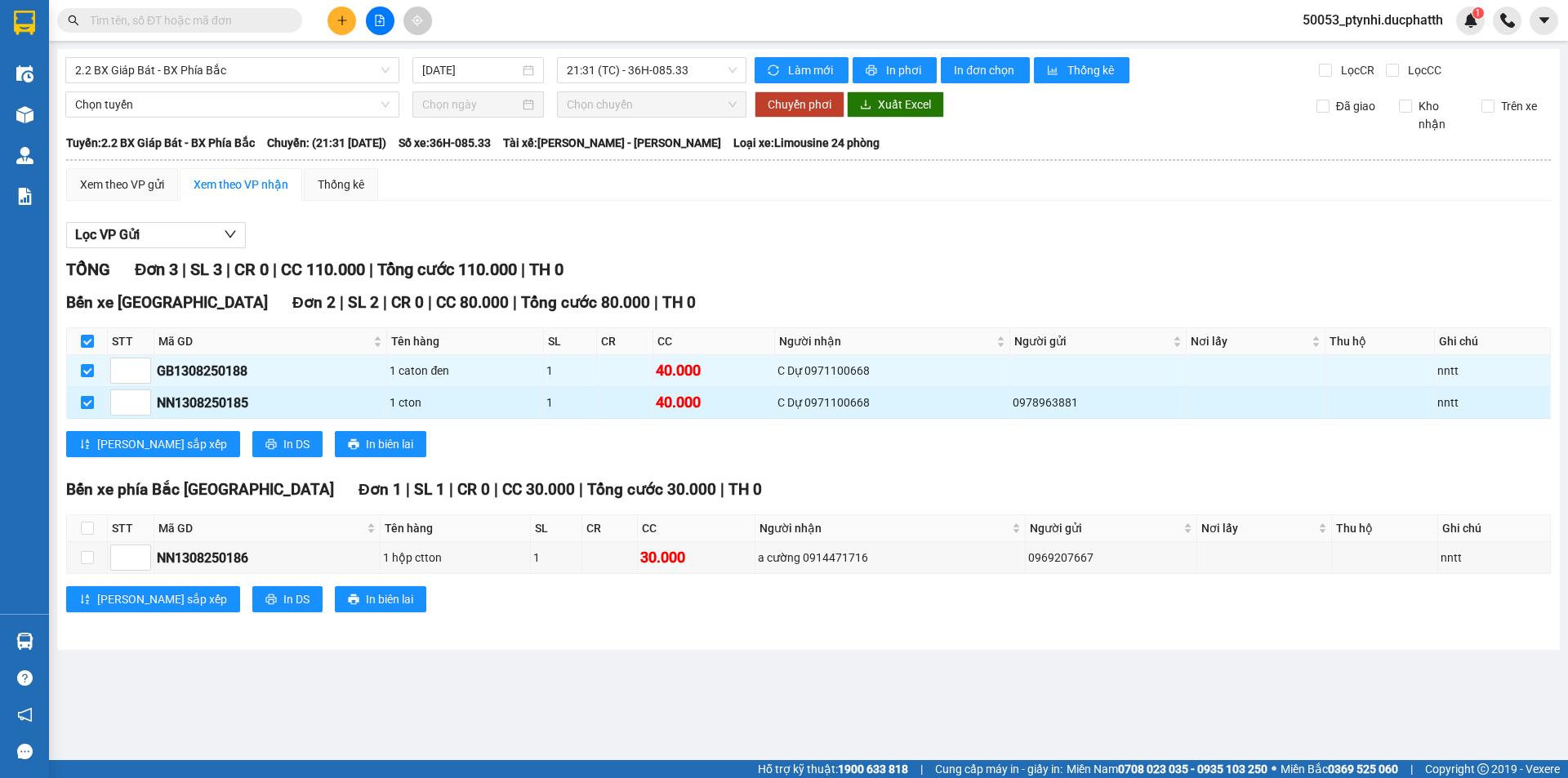
click at [88, 400] on input "checkbox" at bounding box center [88, 402] width 13 height 13
checkbox input "false"
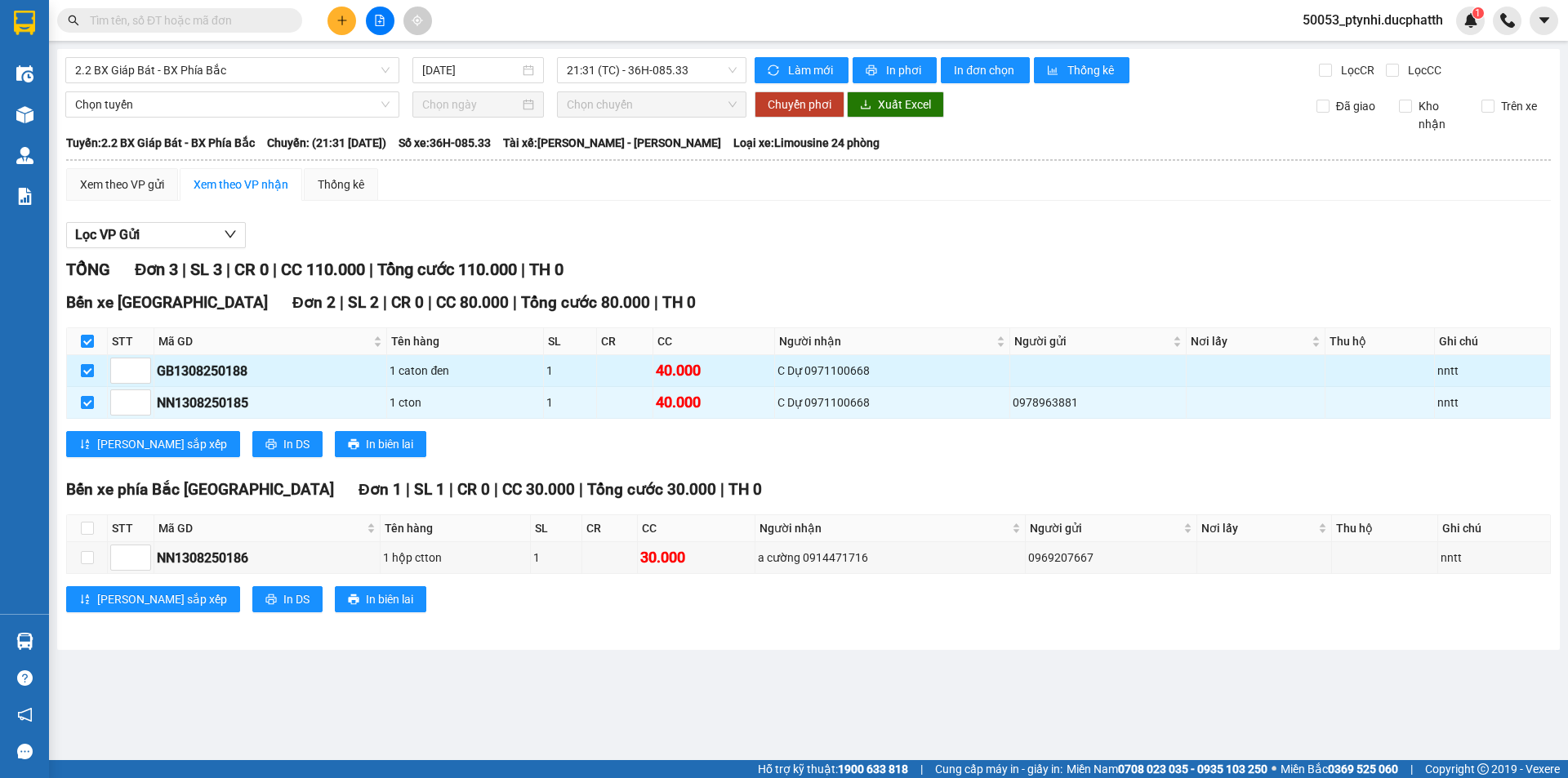
checkbox input "false"
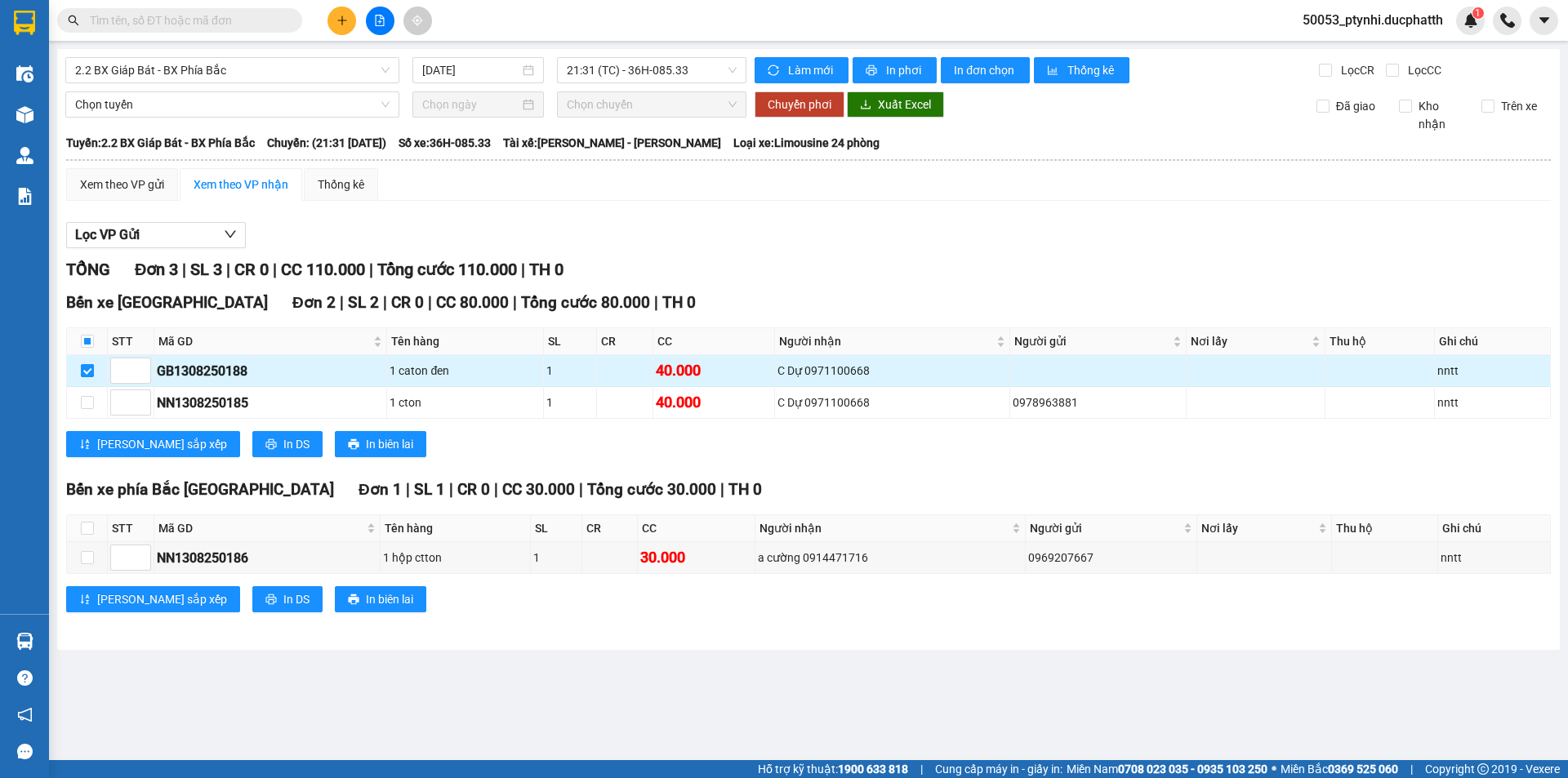
click at [89, 366] on input "checkbox" at bounding box center [88, 371] width 13 height 13
checkbox input "false"
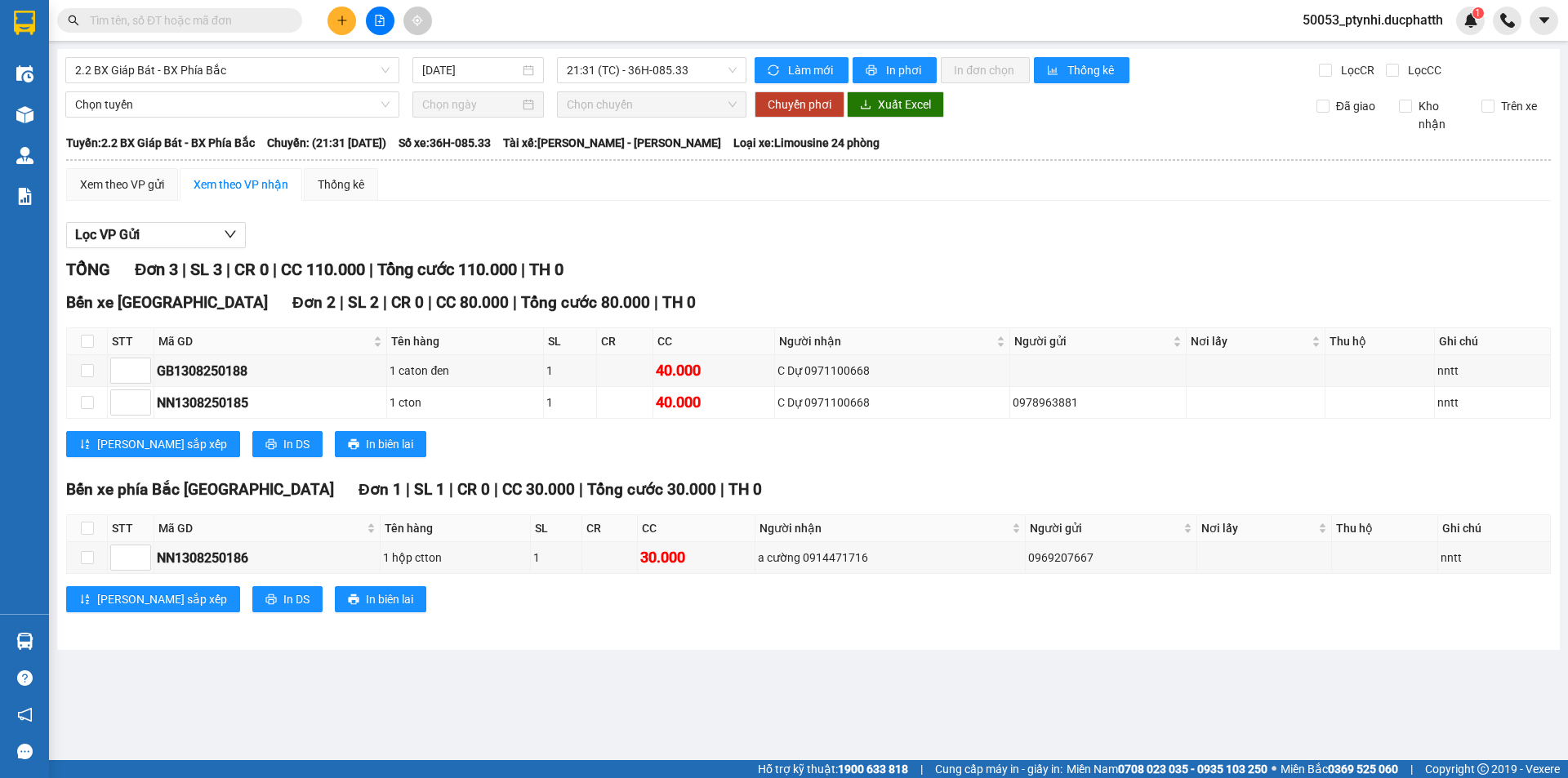
drag, startPoint x: 1079, startPoint y: 161, endPoint x: 1216, endPoint y: 126, distance: 141.4
click at [1112, 158] on th at bounding box center [808, 161] width 1487 height 15
